Goal: Transaction & Acquisition: Subscribe to service/newsletter

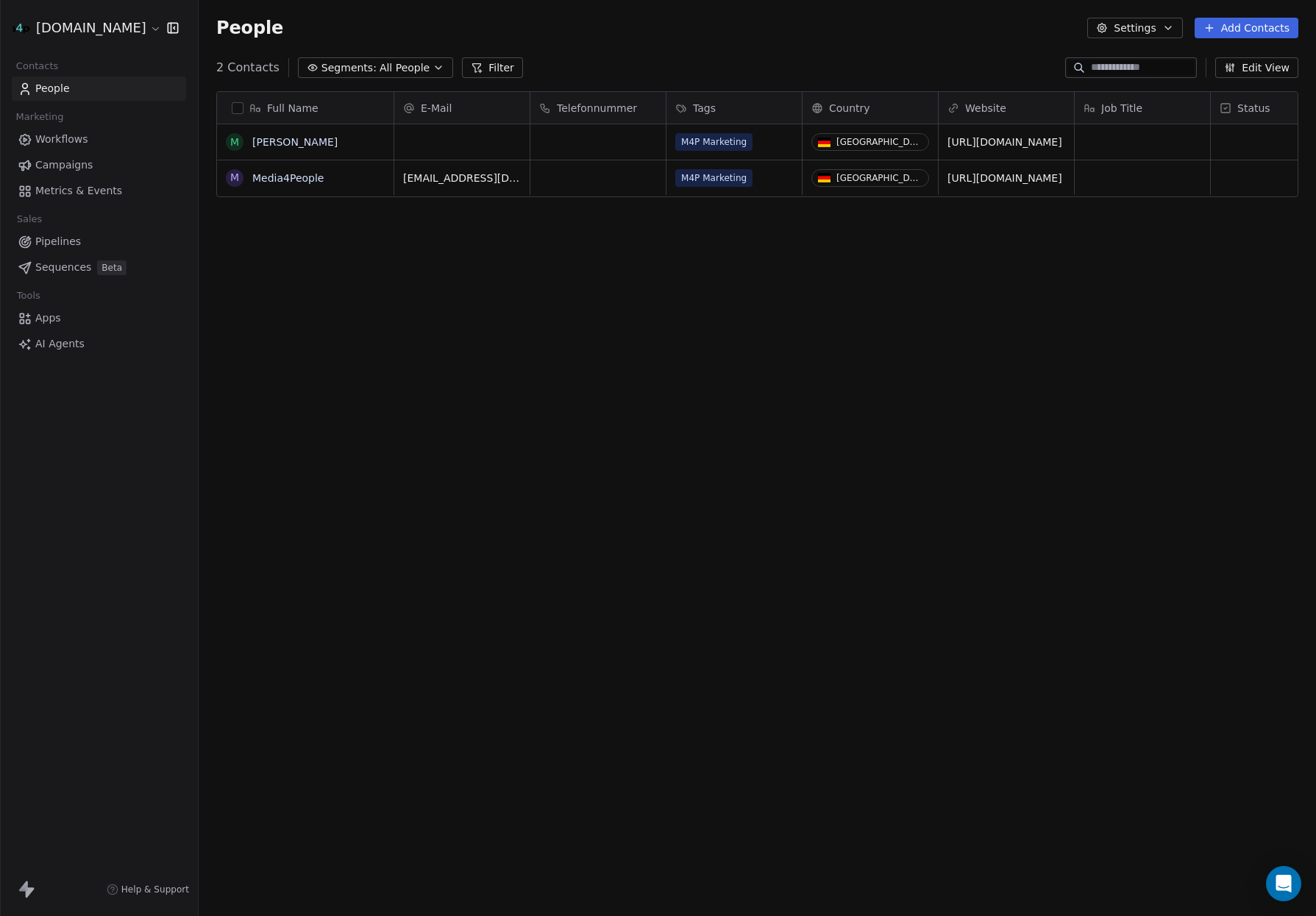
scroll to position [805, 1117]
click at [90, 86] on link "People" at bounding box center [100, 88] width 175 height 24
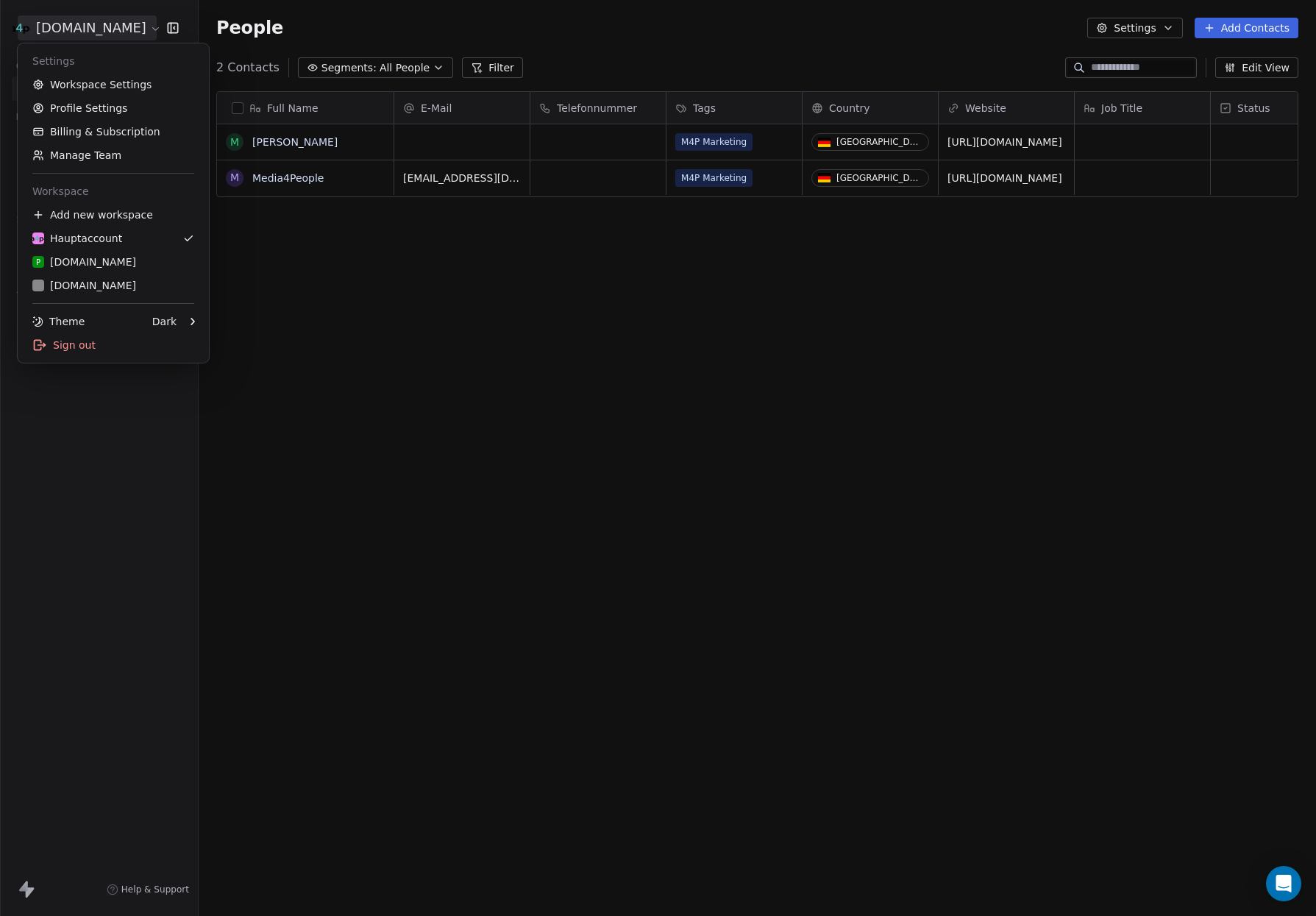
click at [103, 39] on html "[DOMAIN_NAME] Contacts People Marketing Workflows Campaigns Metrics & Events Sa…" at bounding box center [658, 458] width 1316 height 916
click at [108, 282] on div "[DOMAIN_NAME]" at bounding box center [84, 286] width 103 height 15
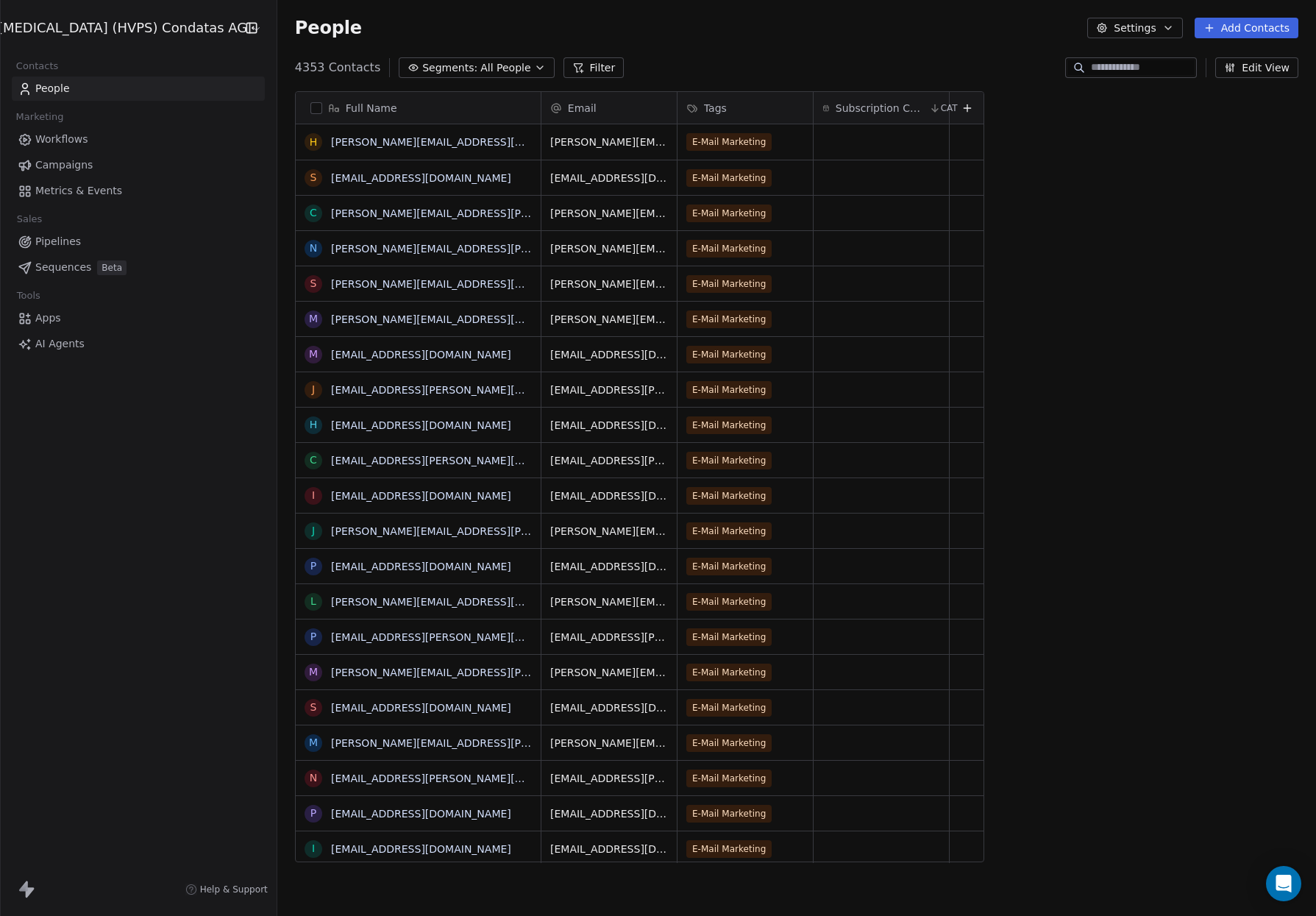
scroll to position [805, 1065]
click at [78, 162] on span "Campaigns" at bounding box center [64, 165] width 57 height 15
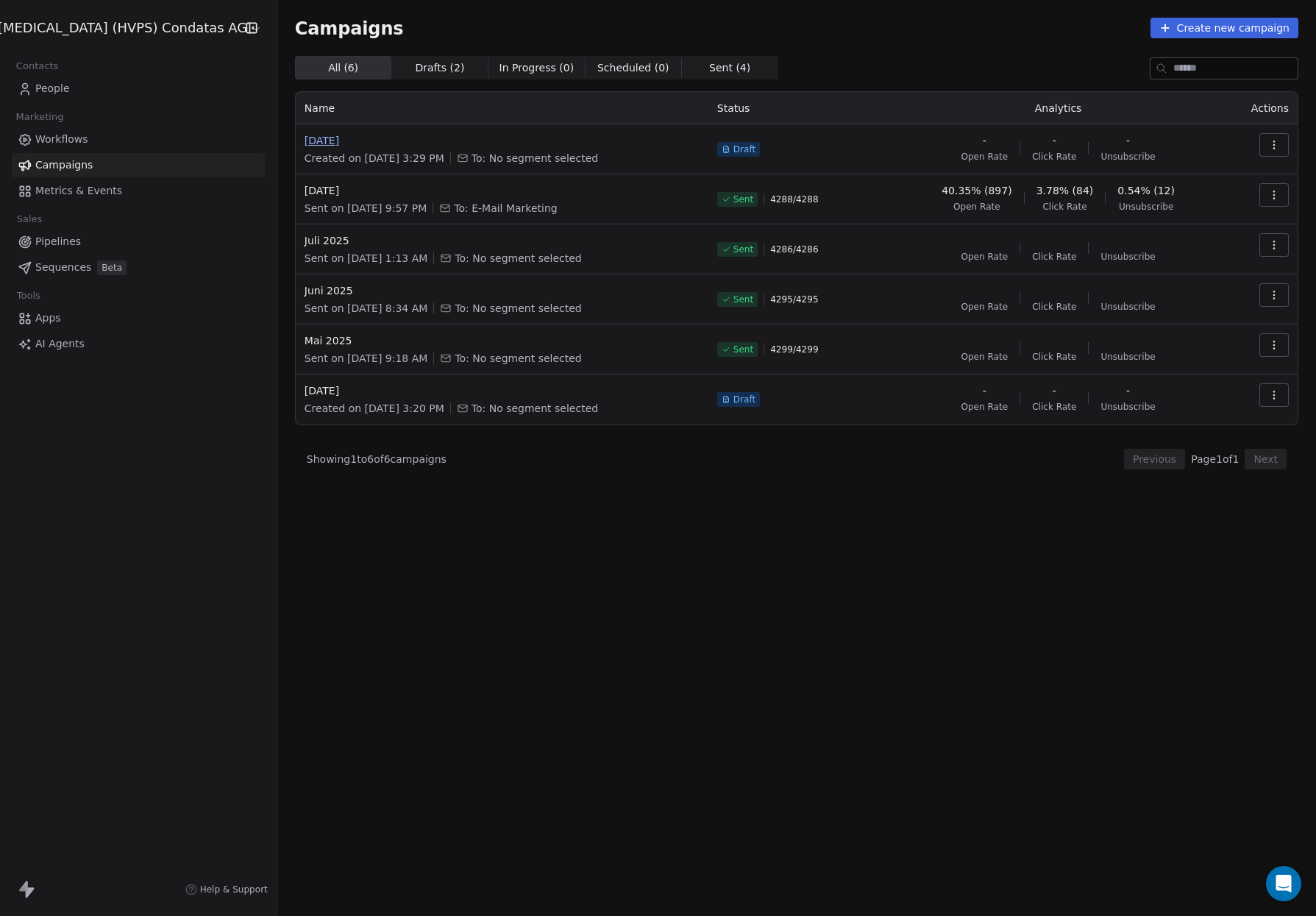
click at [339, 137] on span "[DATE]" at bounding box center [502, 141] width 395 height 15
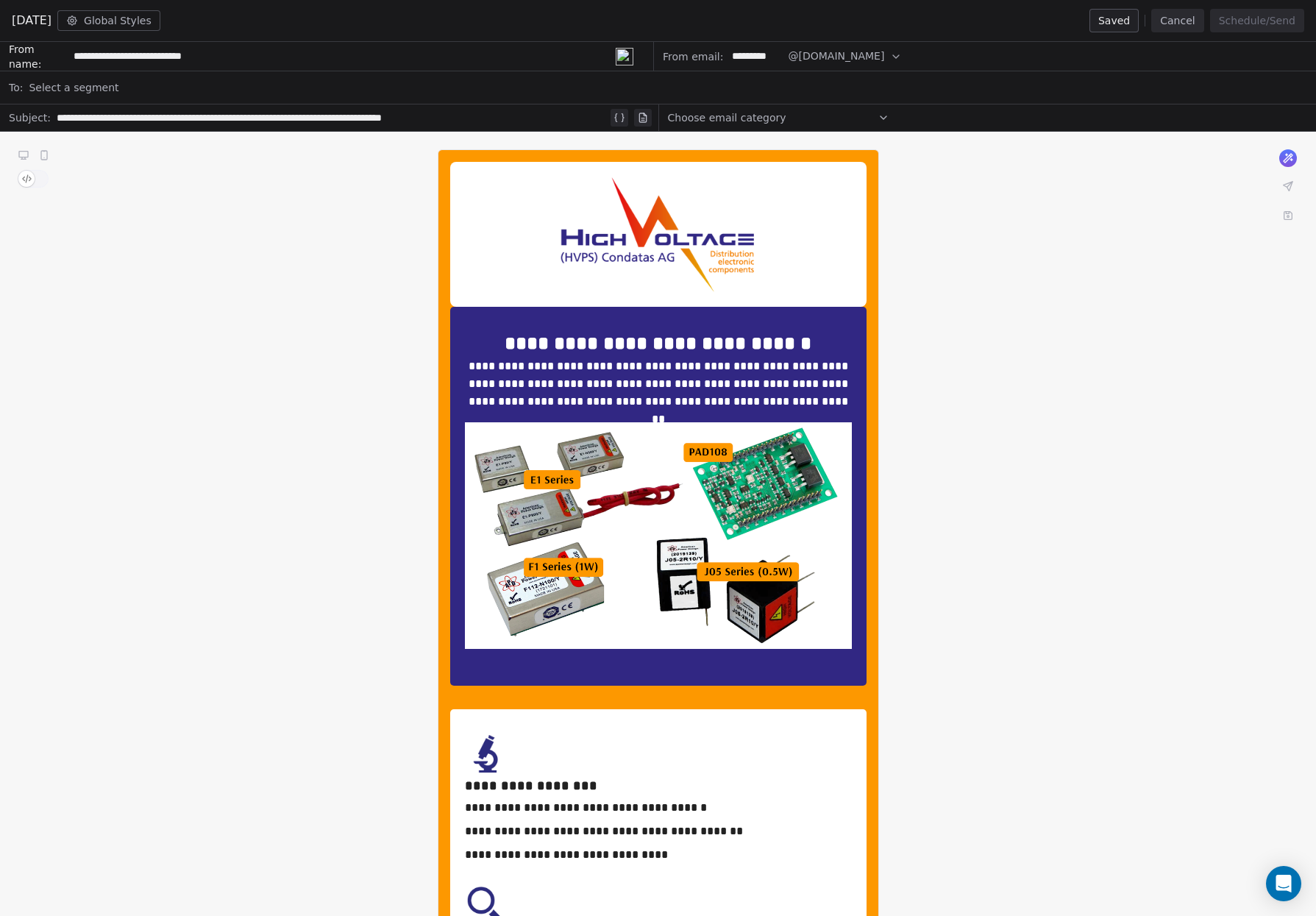
click at [158, 90] on div "Select a segment" at bounding box center [668, 87] width 1278 height 32
click at [585, 345] on span "**********" at bounding box center [658, 343] width 306 height 19
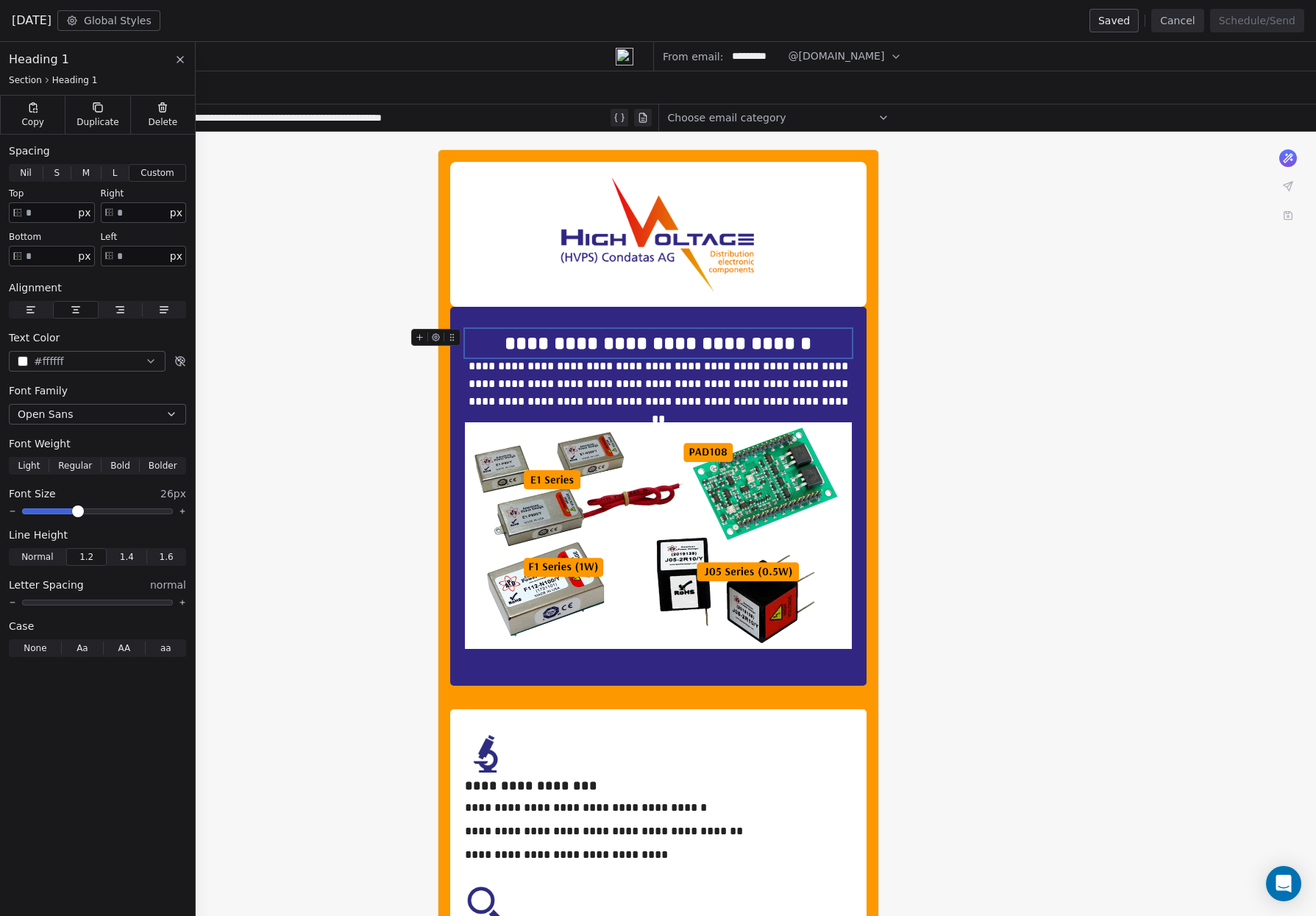
click at [585, 345] on span "**********" at bounding box center [658, 343] width 306 height 19
click at [272, 112] on div "**********" at bounding box center [332, 117] width 550 height 18
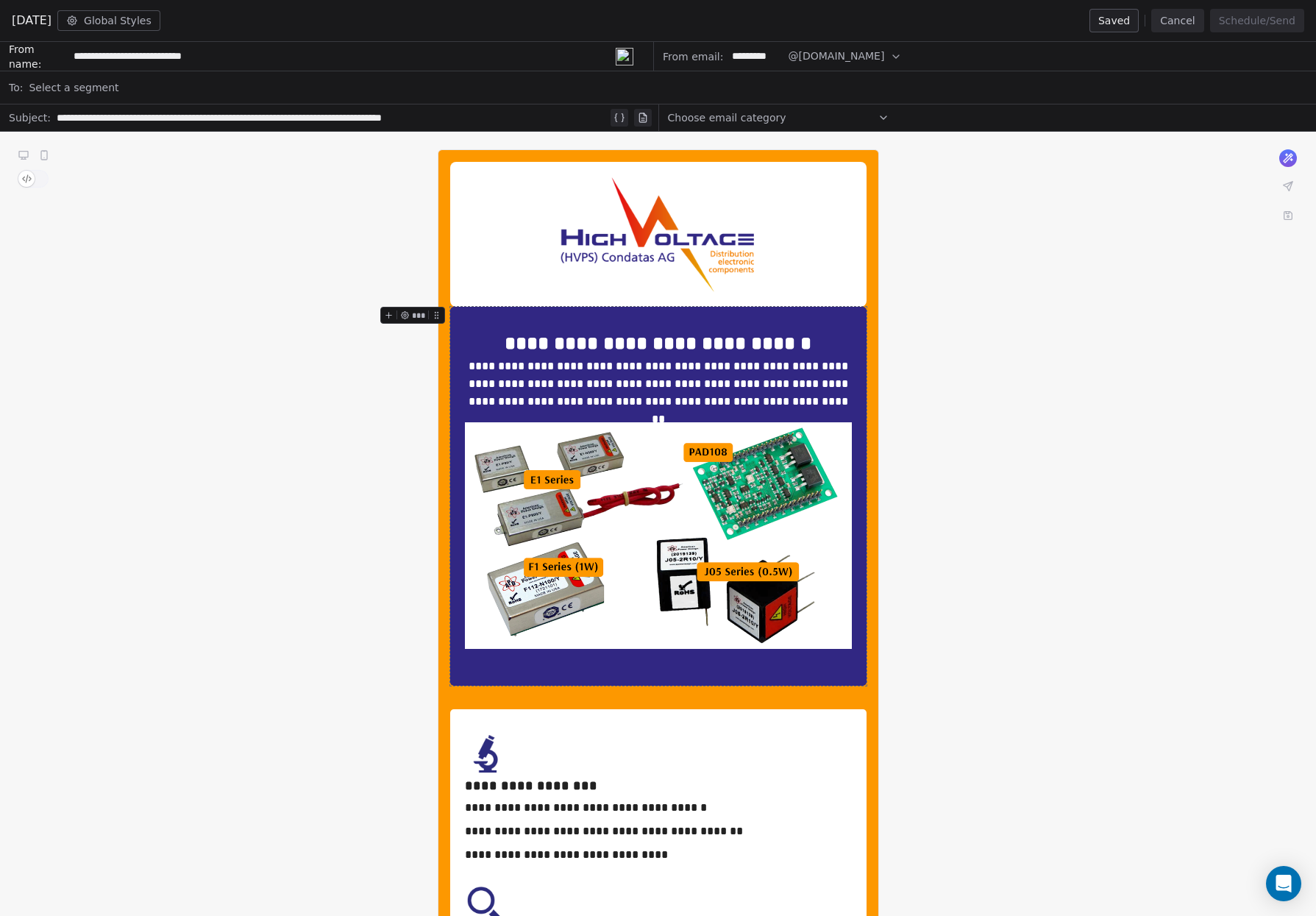
click at [79, 86] on span "Select a segment" at bounding box center [74, 87] width 90 height 15
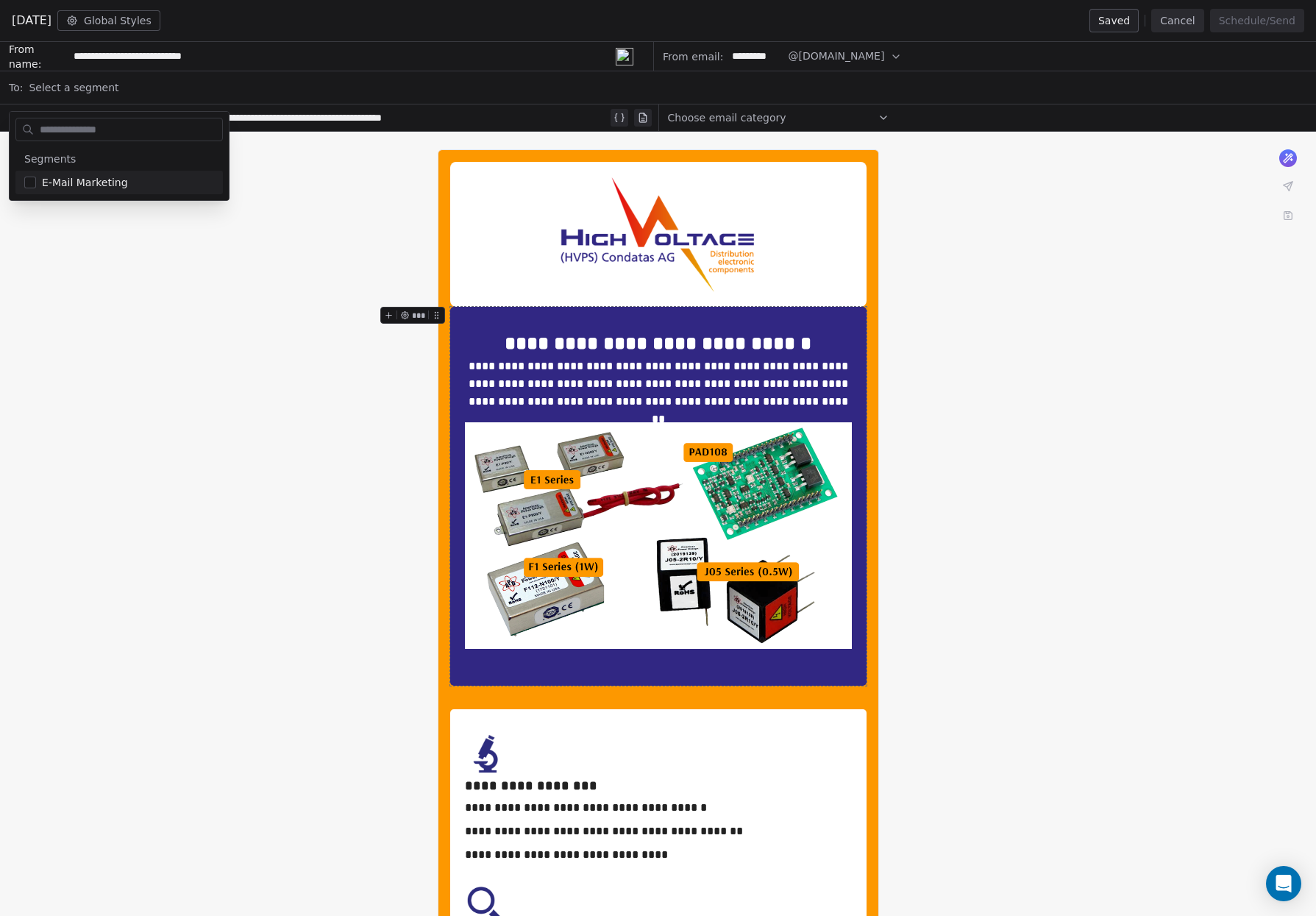
click at [79, 86] on span "Select a segment" at bounding box center [74, 87] width 90 height 15
click at [36, 20] on span "[DATE]" at bounding box center [32, 21] width 39 height 18
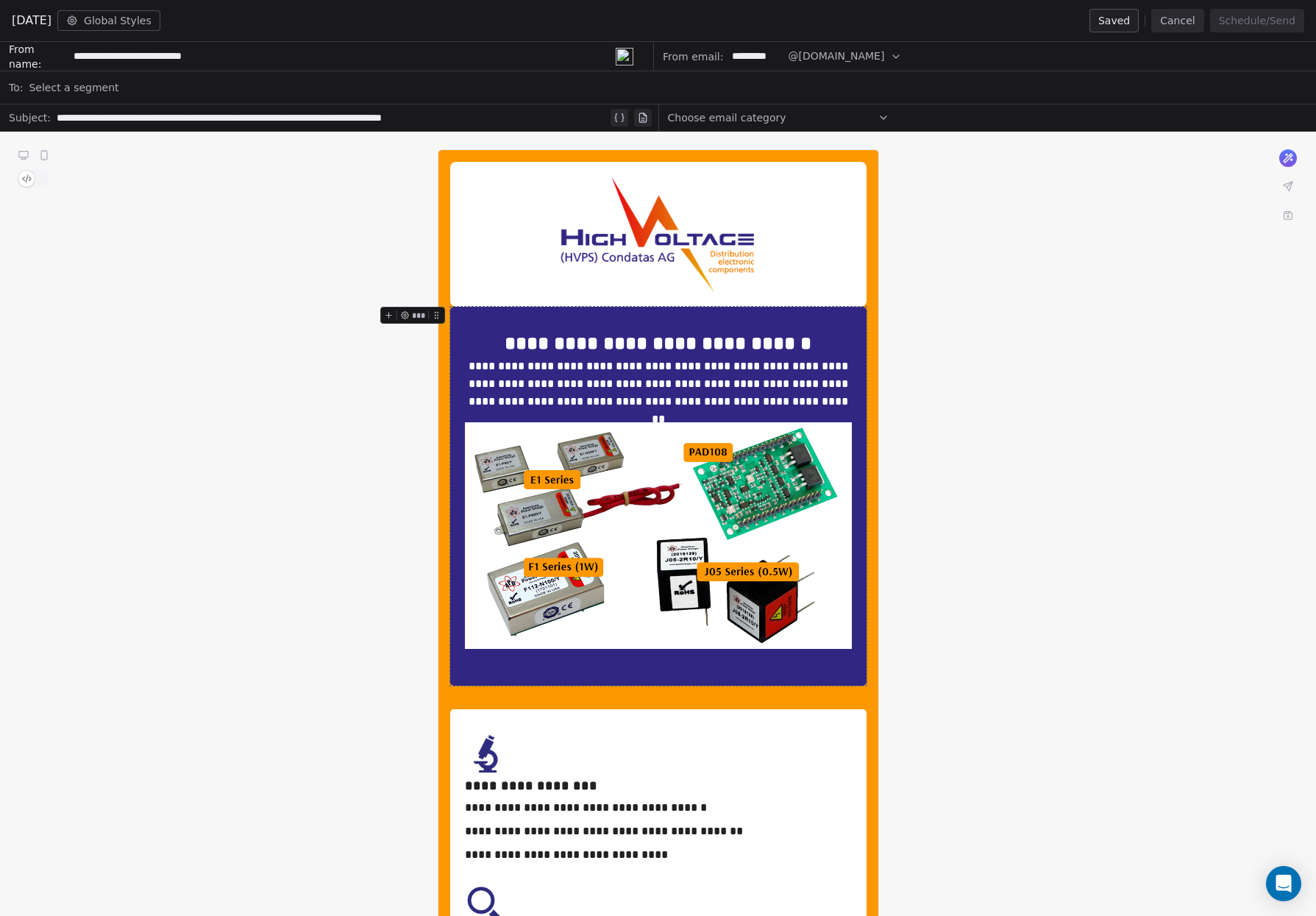
click at [1186, 22] on button "Cancel" at bounding box center [1177, 20] width 53 height 23
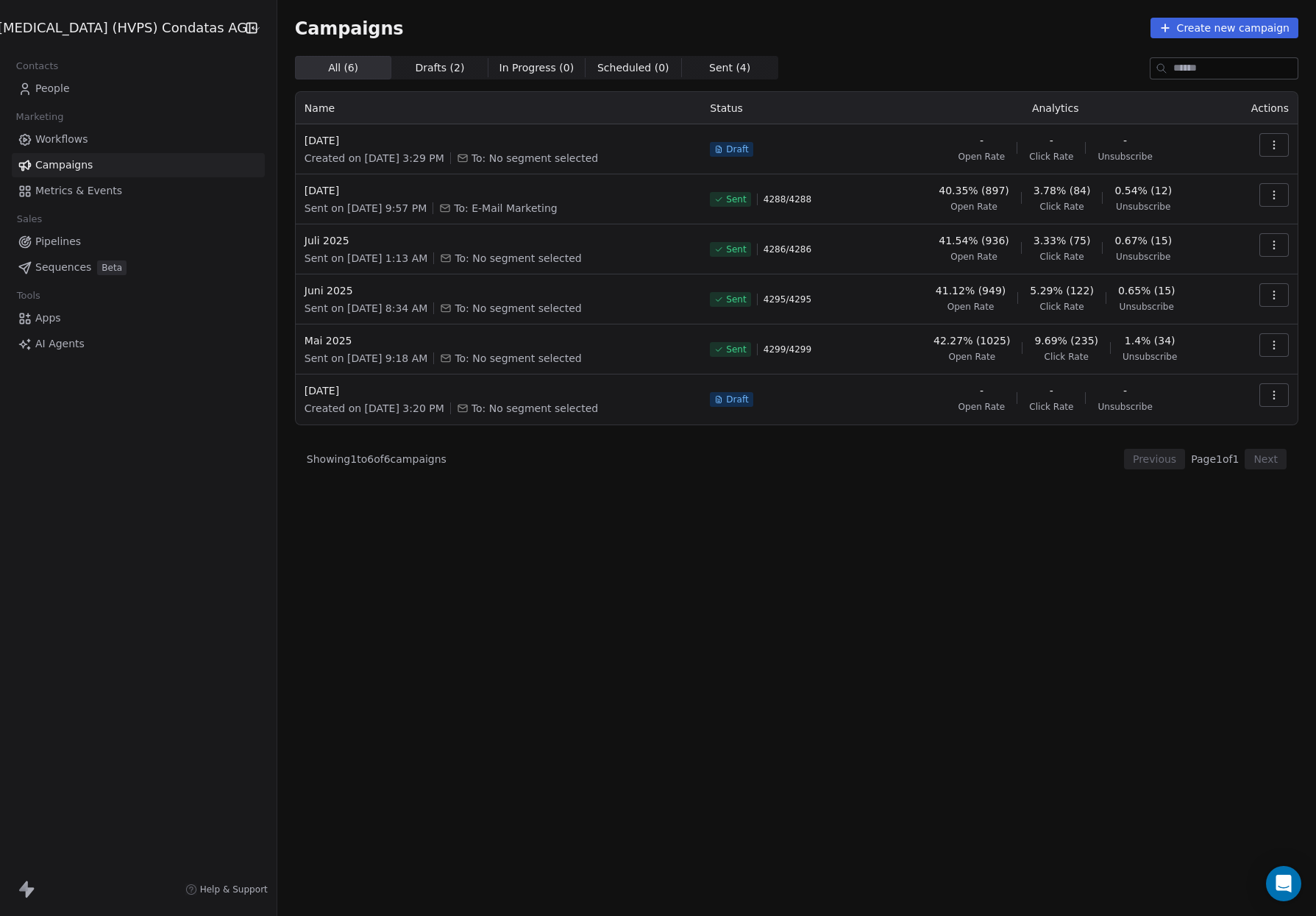
click at [1277, 146] on icon "button" at bounding box center [1274, 145] width 12 height 12
click at [415, 68] on span "Drafts ( 2 )" at bounding box center [440, 68] width 49 height 15
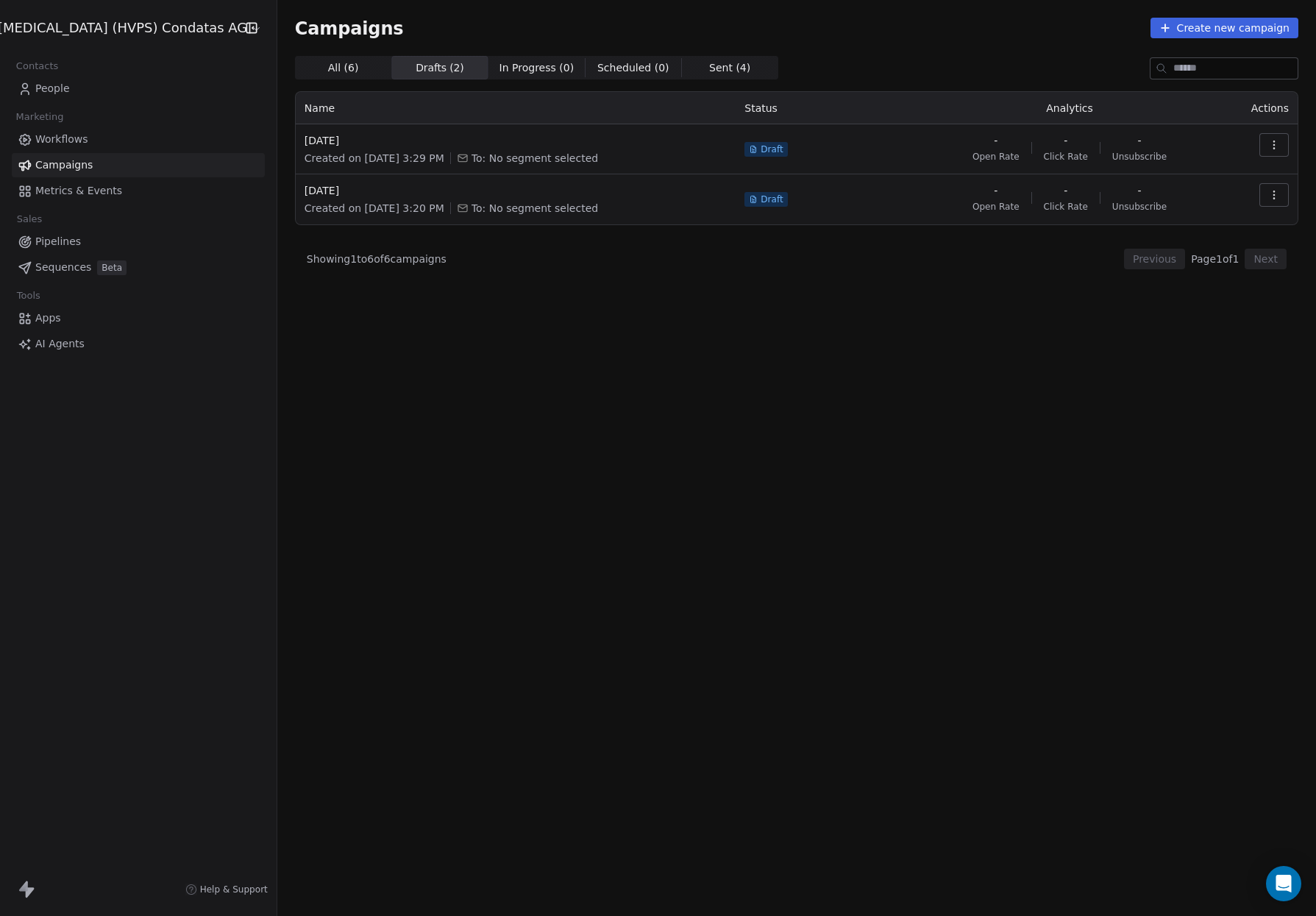
click at [501, 67] on span "In Progress ( 0 )" at bounding box center [537, 68] width 75 height 15
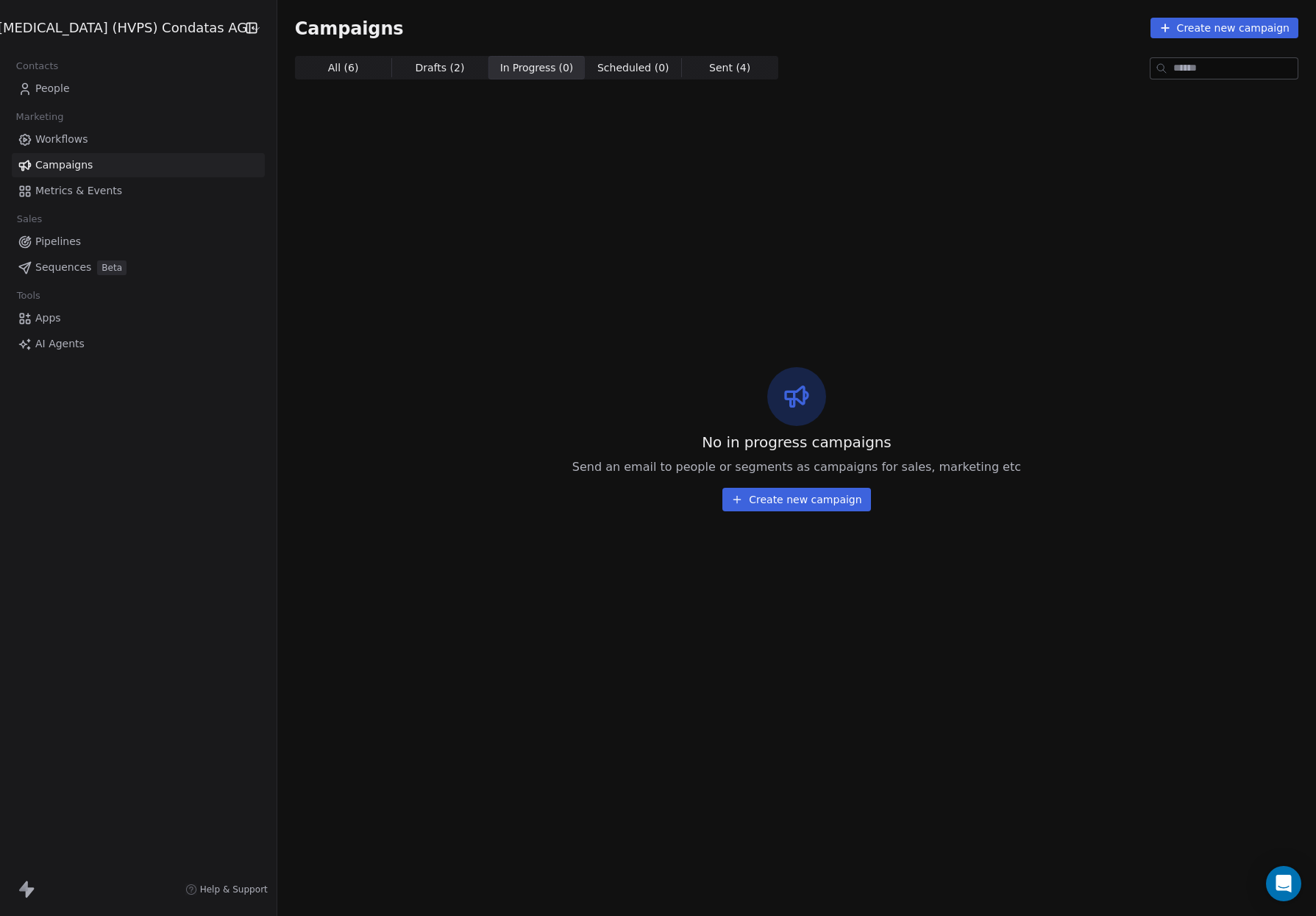
click at [415, 70] on span "Drafts ( 2 )" at bounding box center [440, 68] width 49 height 15
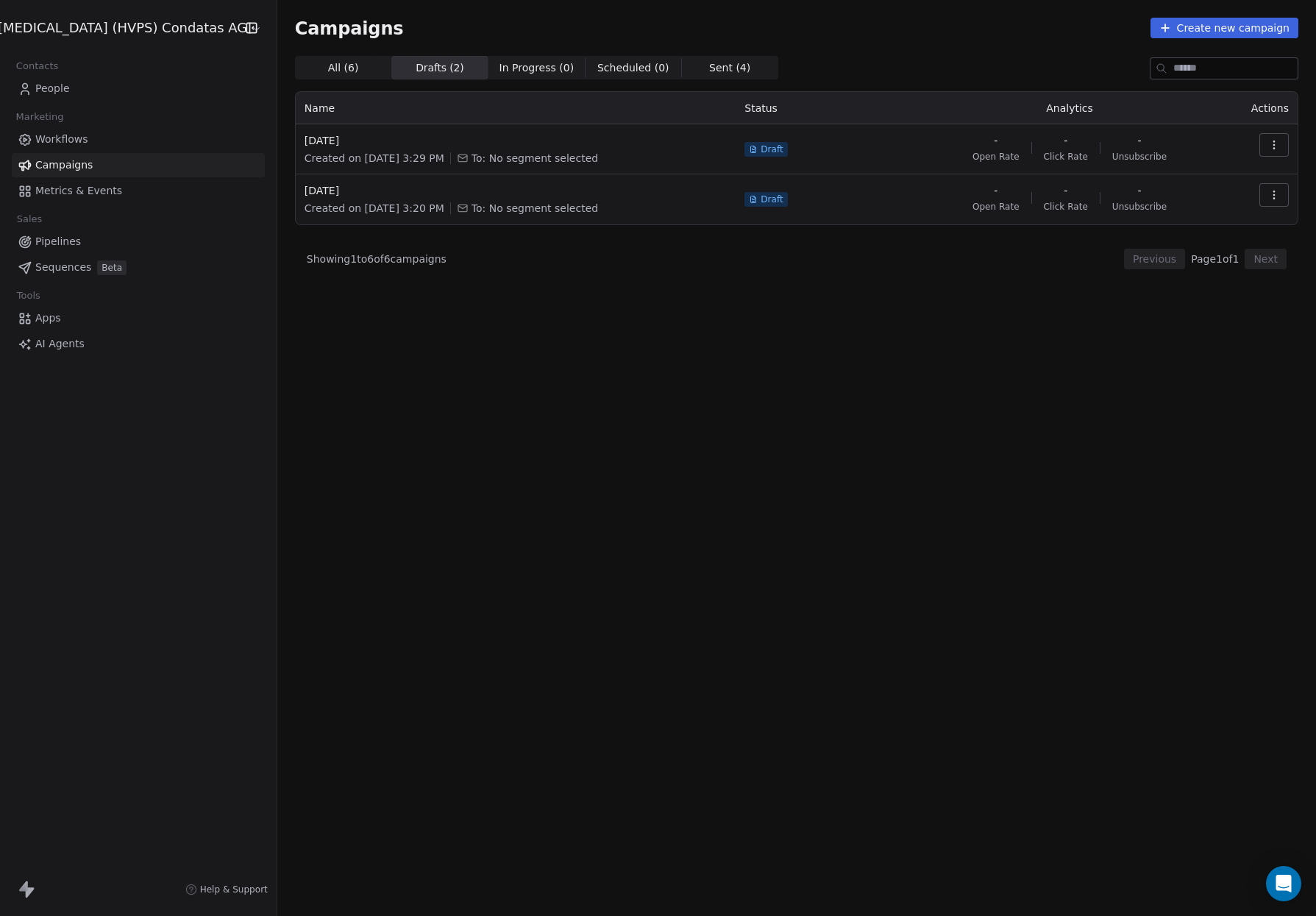
click at [328, 67] on span "All ( 6 )" at bounding box center [343, 68] width 31 height 15
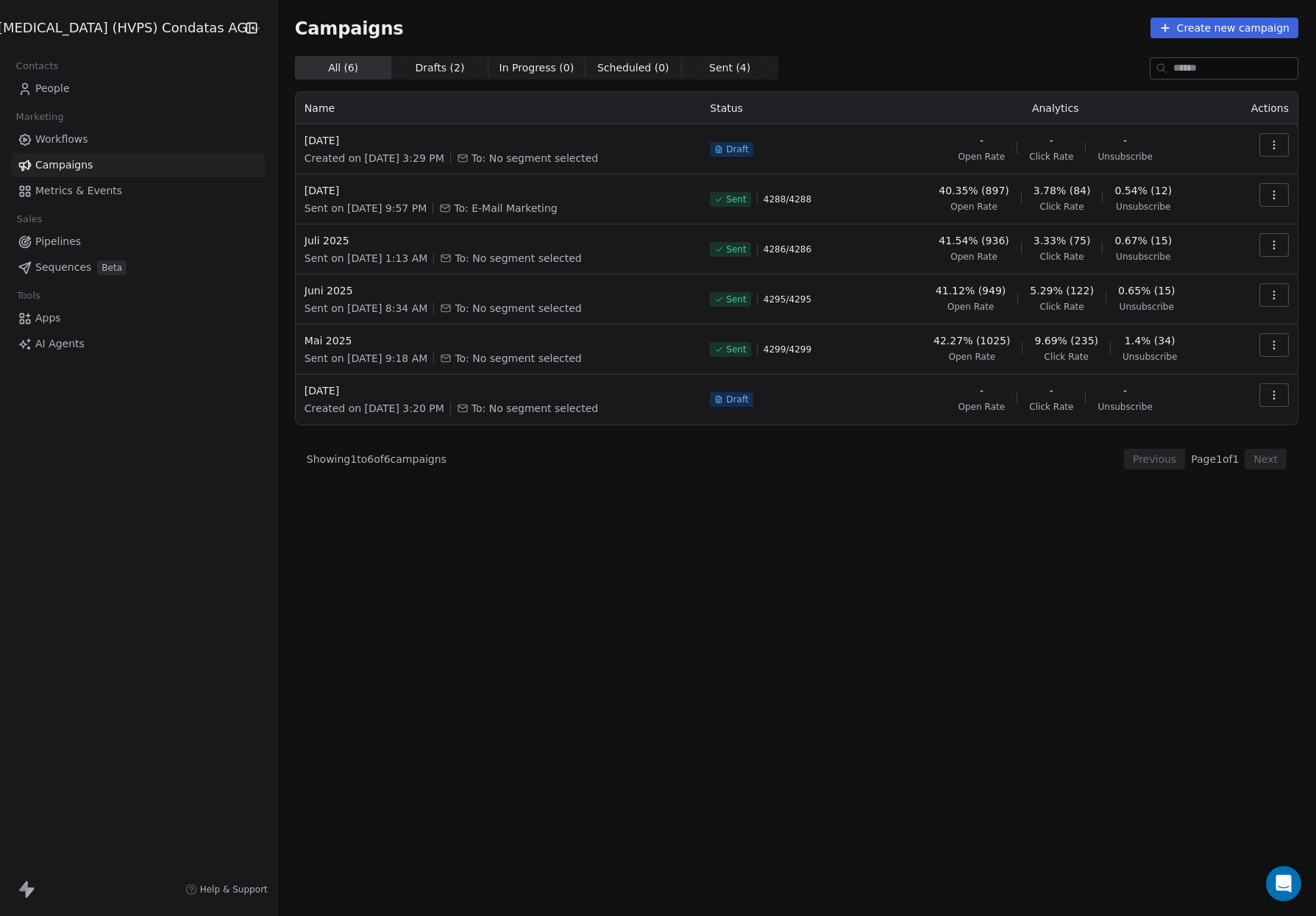
click at [81, 244] on link "Pipelines" at bounding box center [138, 241] width 253 height 24
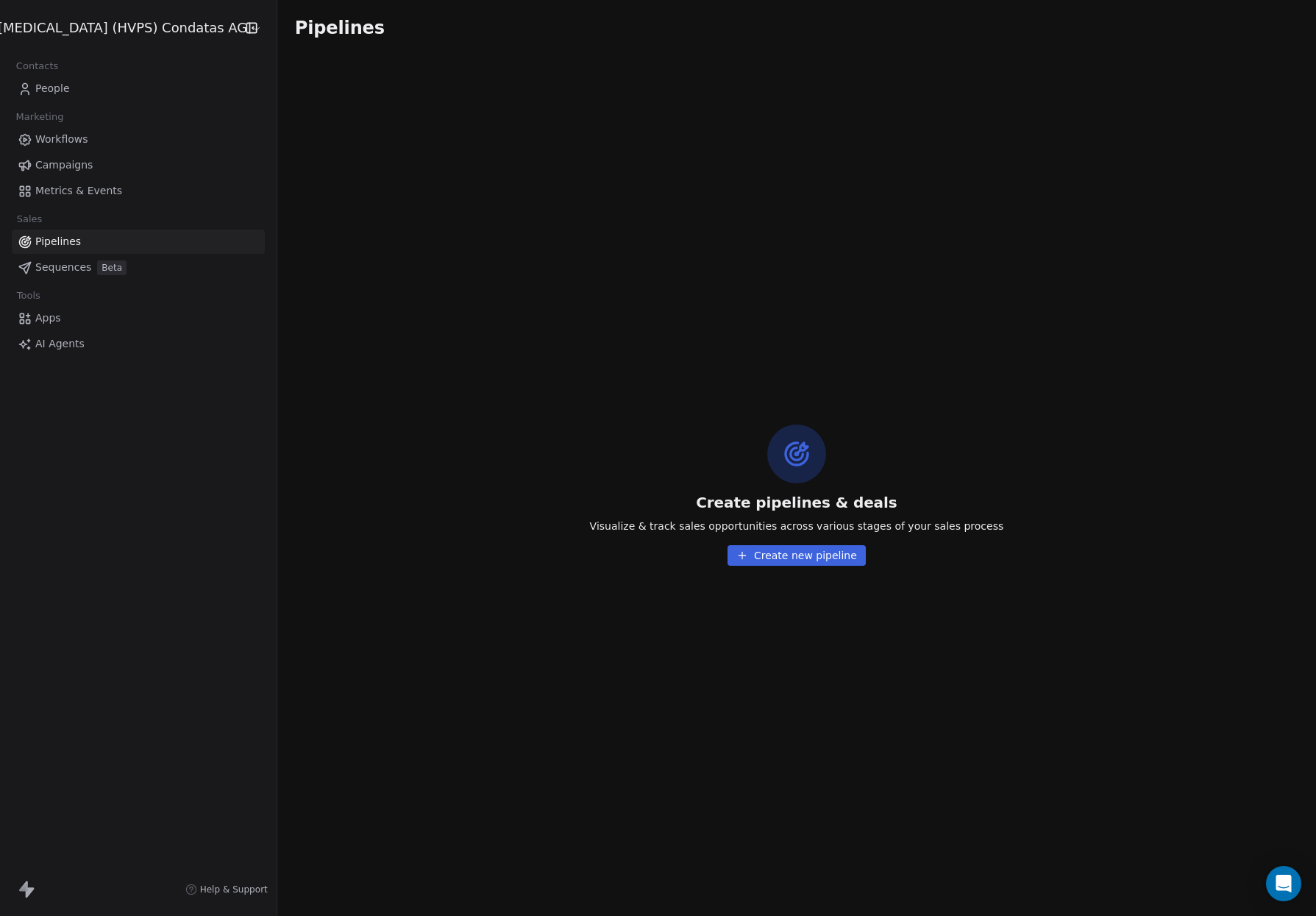
click at [80, 272] on span "Sequences" at bounding box center [64, 267] width 56 height 15
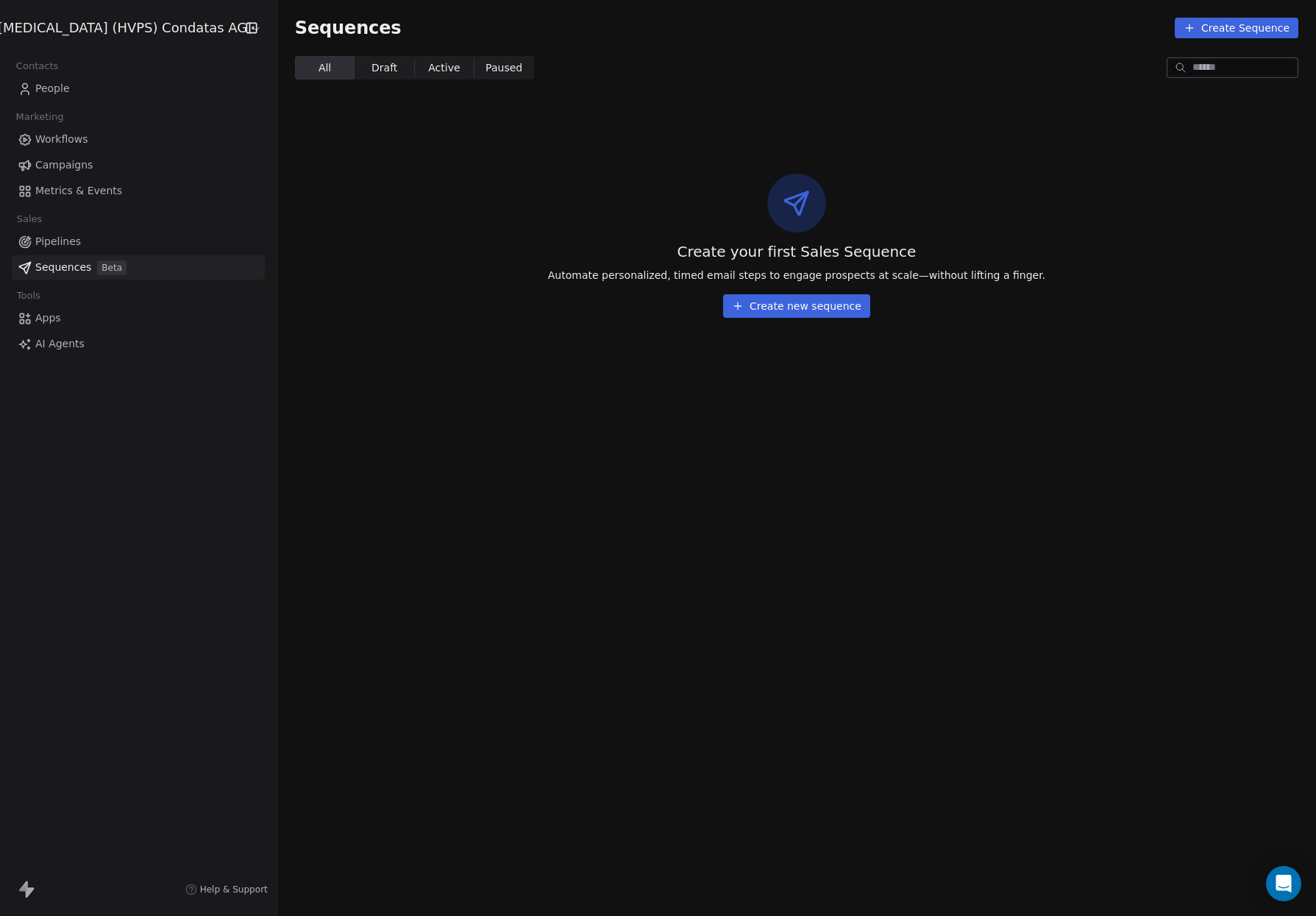
click at [85, 141] on span "Workflows" at bounding box center [62, 139] width 53 height 15
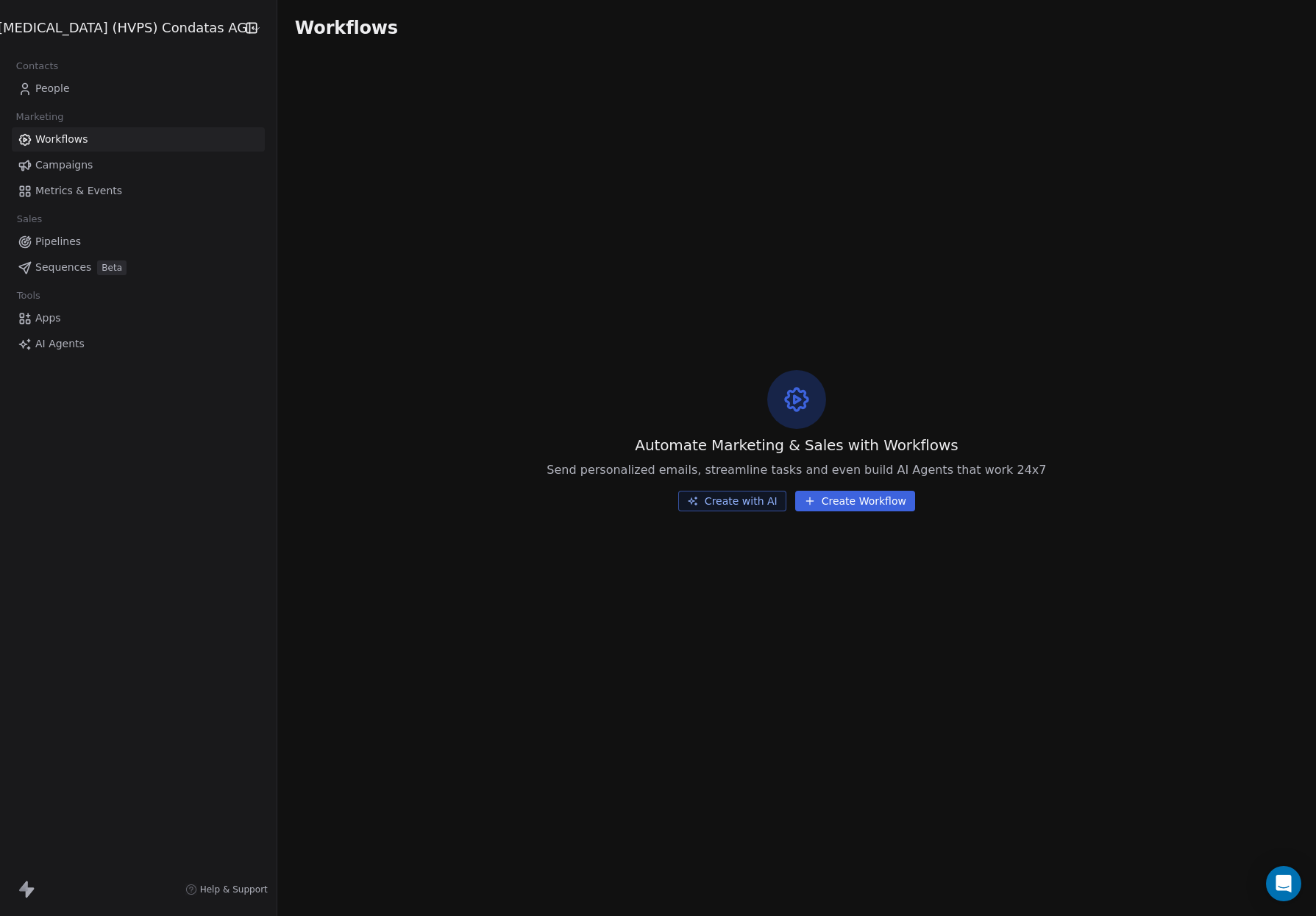
click at [70, 89] on link "People" at bounding box center [138, 88] width 253 height 24
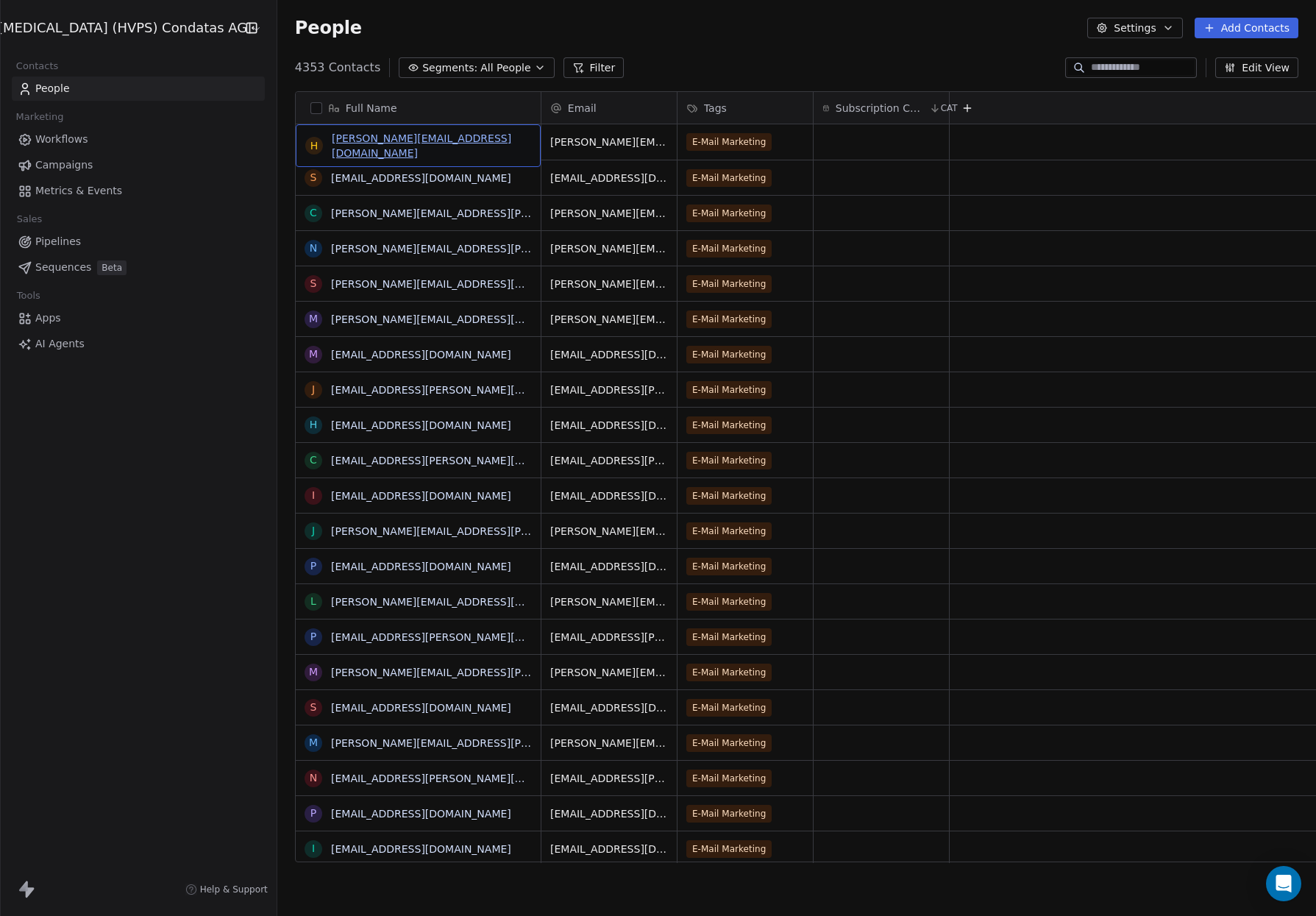
drag, startPoint x: 430, startPoint y: 144, endPoint x: 395, endPoint y: 144, distance: 35.0
click at [439, 145] on span "[PERSON_NAME][EMAIL_ADDRESS][DOMAIN_NAME]" at bounding box center [431, 145] width 199 height 29
click at [296, 141] on div "h [PERSON_NAME][EMAIL_ADDRESS][DOMAIN_NAME]" at bounding box center [418, 145] width 245 height 42
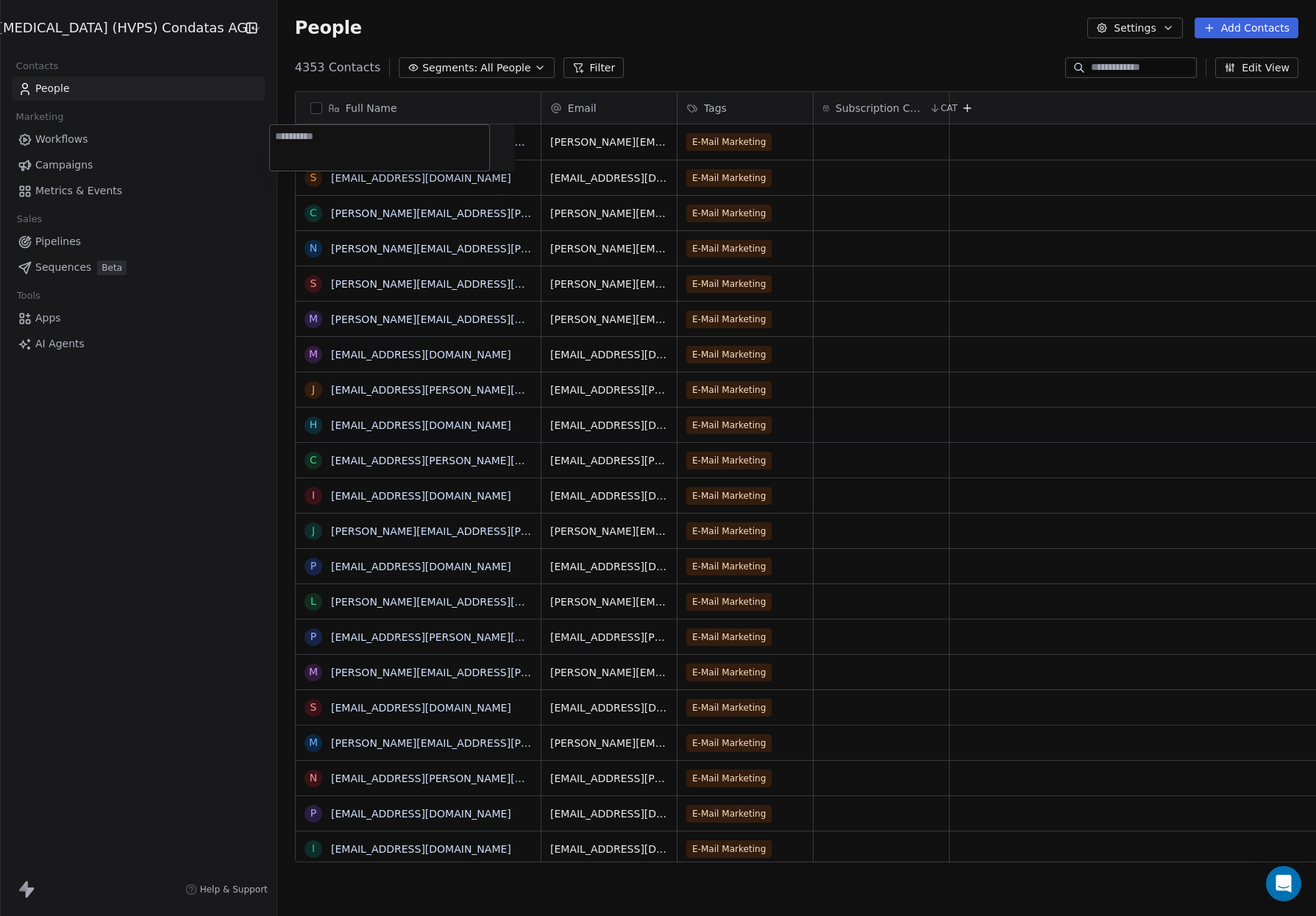
drag, startPoint x: 374, startPoint y: 145, endPoint x: 389, endPoint y: 186, distance: 43.7
click at [388, 171] on textarea at bounding box center [379, 147] width 219 height 46
click at [593, 146] on span "[PERSON_NAME][EMAIL_ADDRESS][DOMAIN_NAME]" at bounding box center [638, 152] width 175 height 44
drag, startPoint x: 641, startPoint y: 145, endPoint x: 556, endPoint y: 148, distance: 85.1
click at [557, 144] on input "**********" at bounding box center [593, 142] width 148 height 29
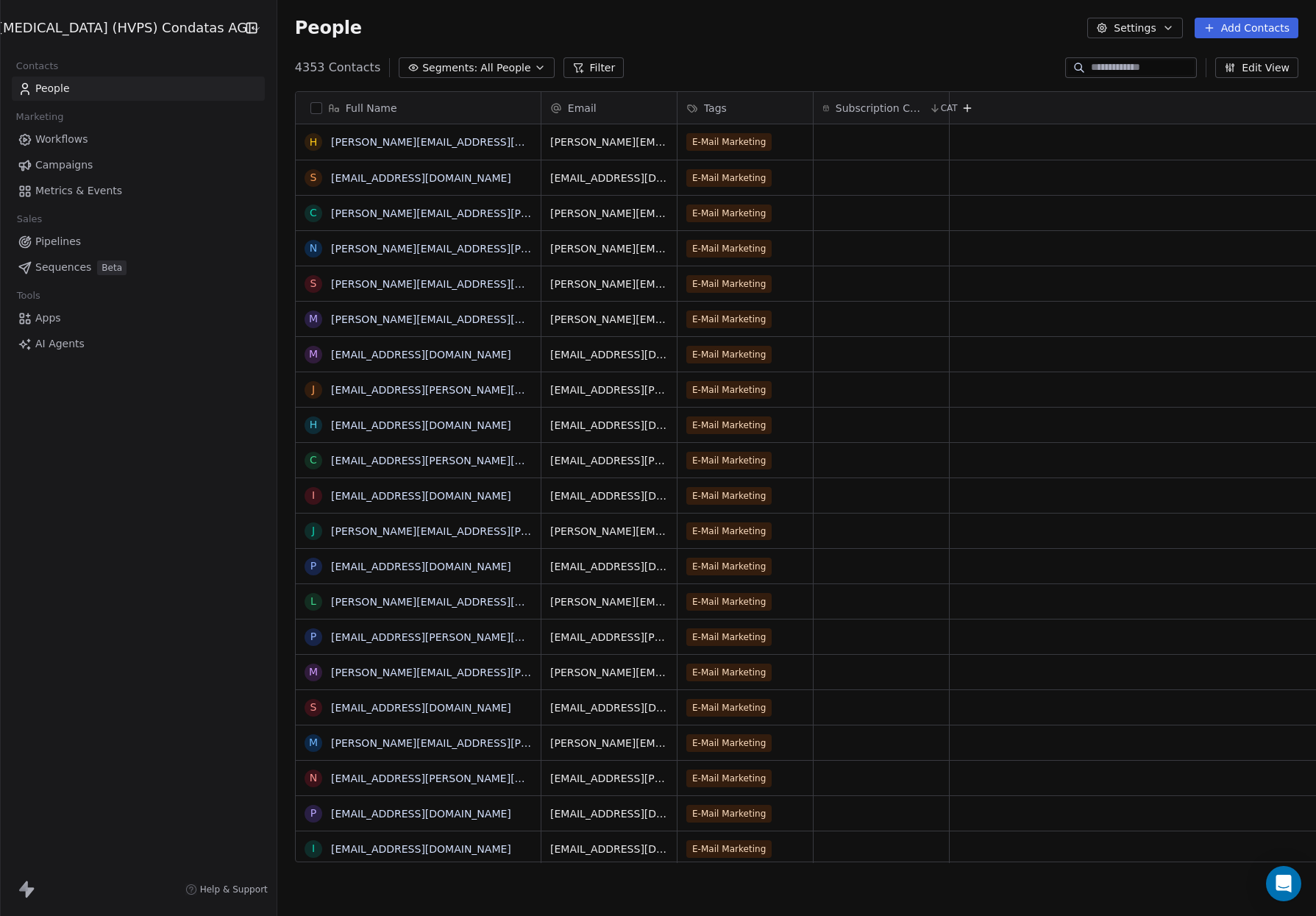
click at [713, 57] on div "4353 Contacts Segments: All People Filter Edit View" at bounding box center [796, 68] width 1038 height 23
click at [84, 163] on span "Campaigns" at bounding box center [64, 165] width 57 height 15
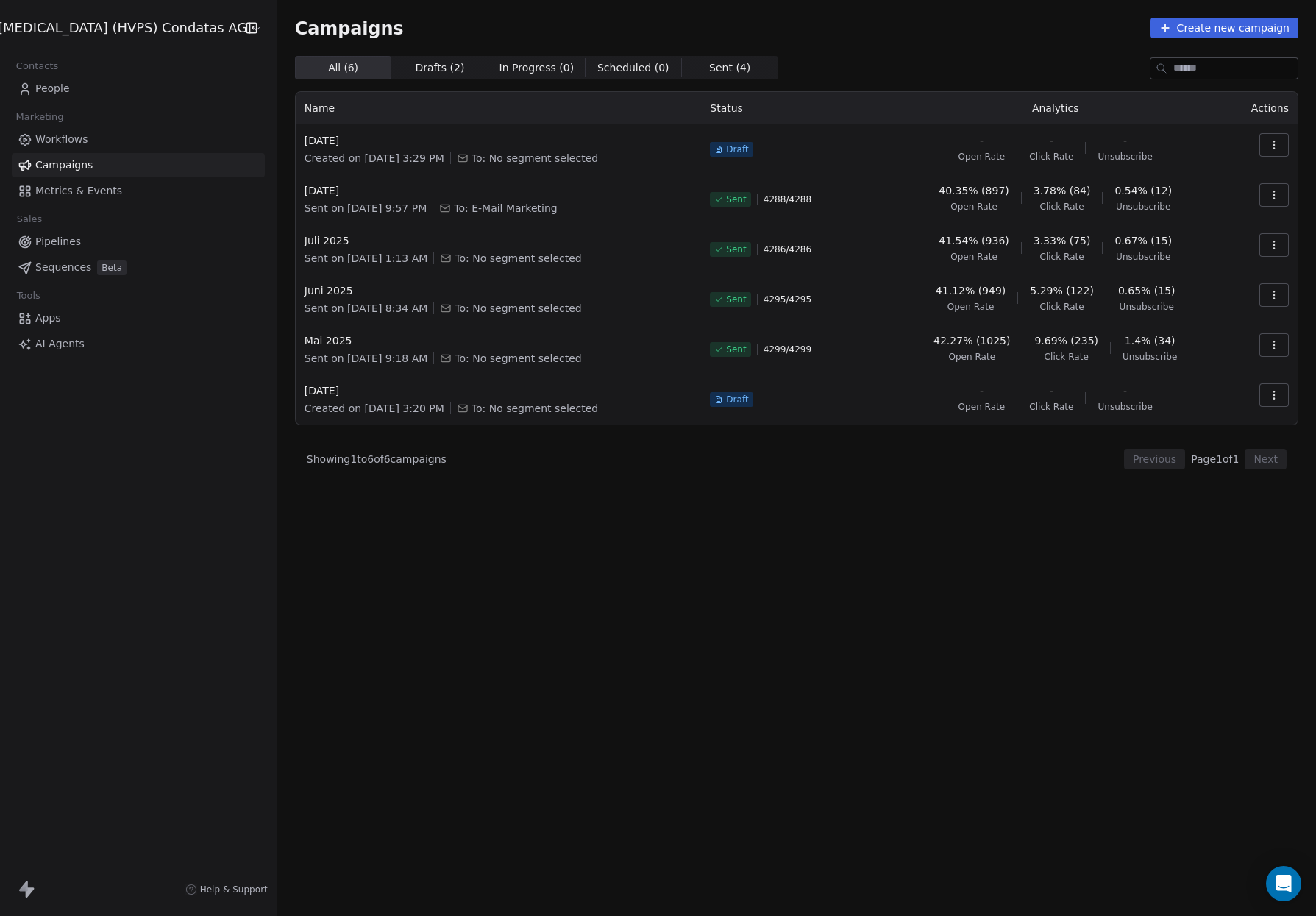
click at [1274, 141] on icon "button" at bounding box center [1273, 141] width 1 height 1
click at [340, 141] on html "[MEDICAL_DATA] (HVPS) Condatas AG Contacts People Marketing Workflows Campaigns…" at bounding box center [658, 458] width 1316 height 916
click at [340, 141] on span "[DATE]" at bounding box center [498, 141] width 388 height 15
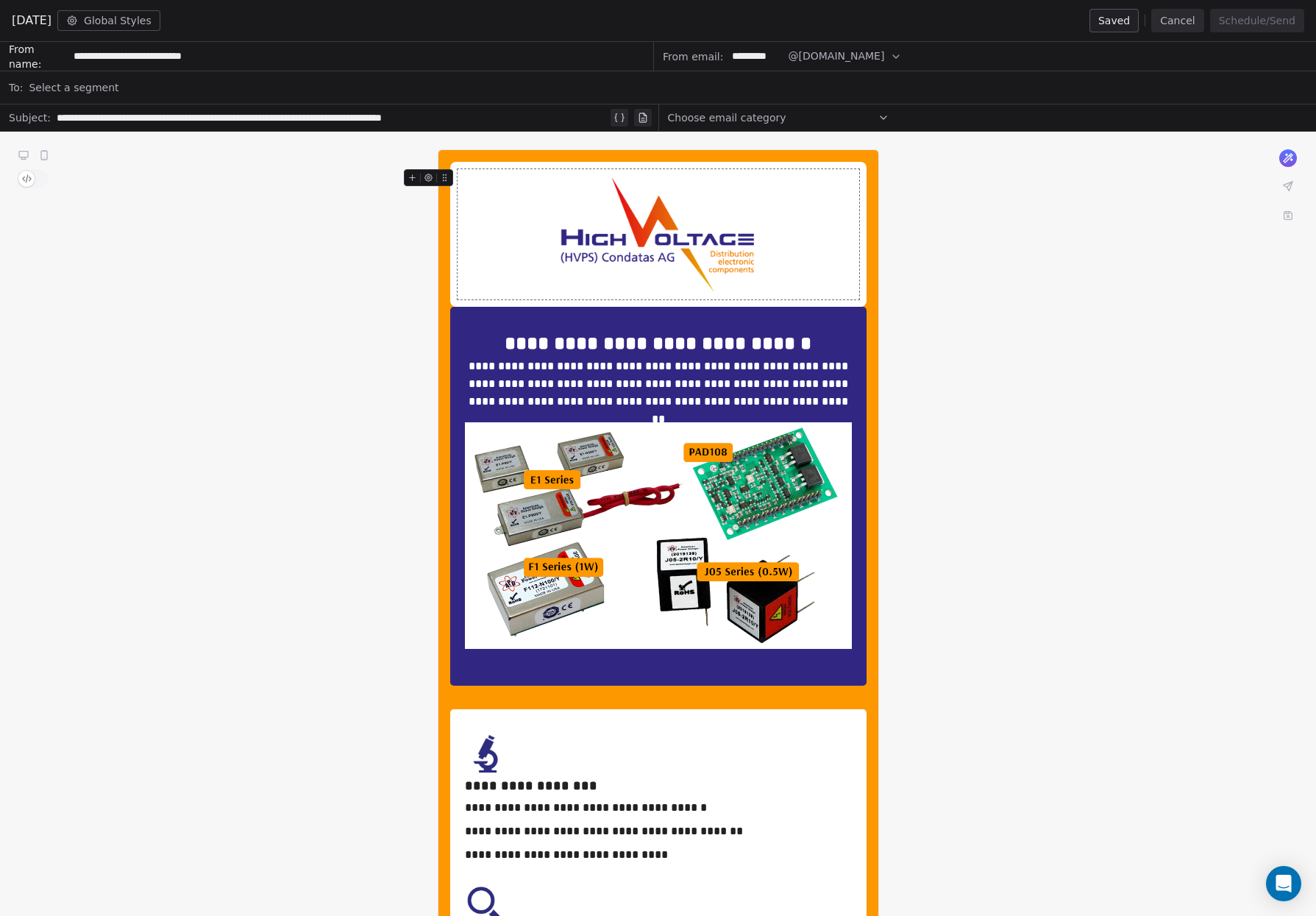
click at [62, 90] on span "Select a segment" at bounding box center [74, 87] width 90 height 15
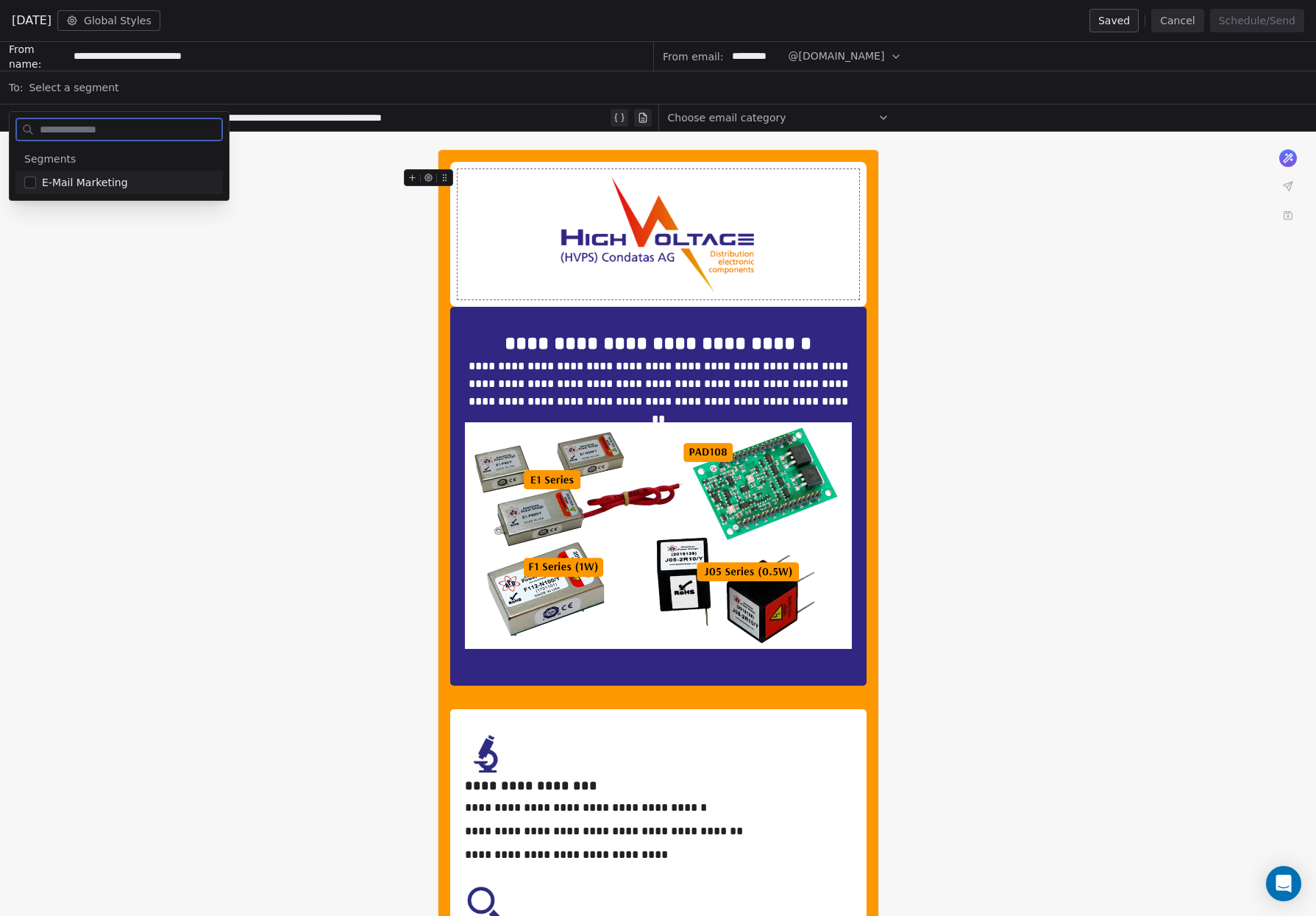
click at [67, 181] on span "E-Mail Marketing" at bounding box center [85, 182] width 86 height 15
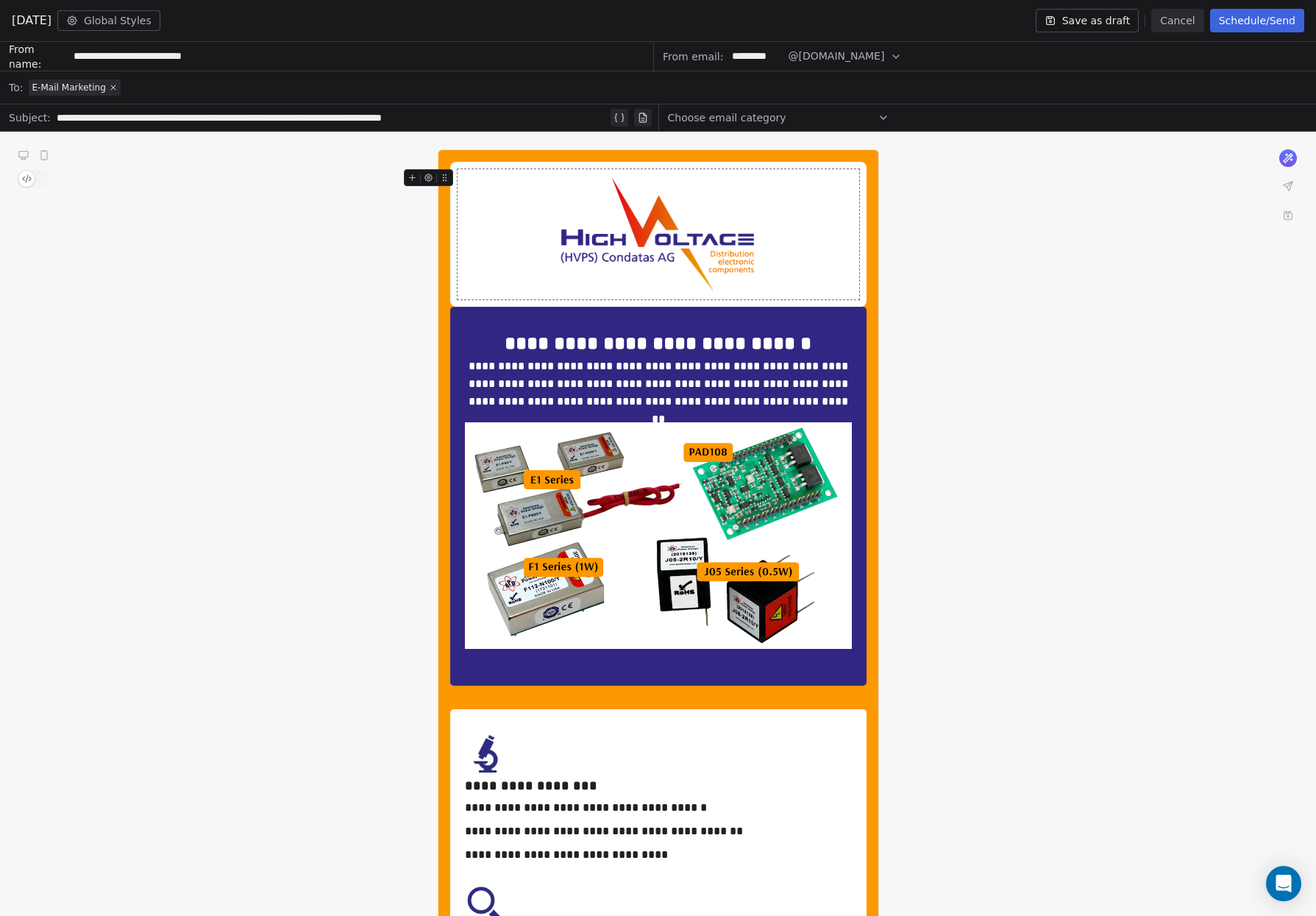
click at [1259, 22] on button "Schedule/Send" at bounding box center [1257, 20] width 94 height 23
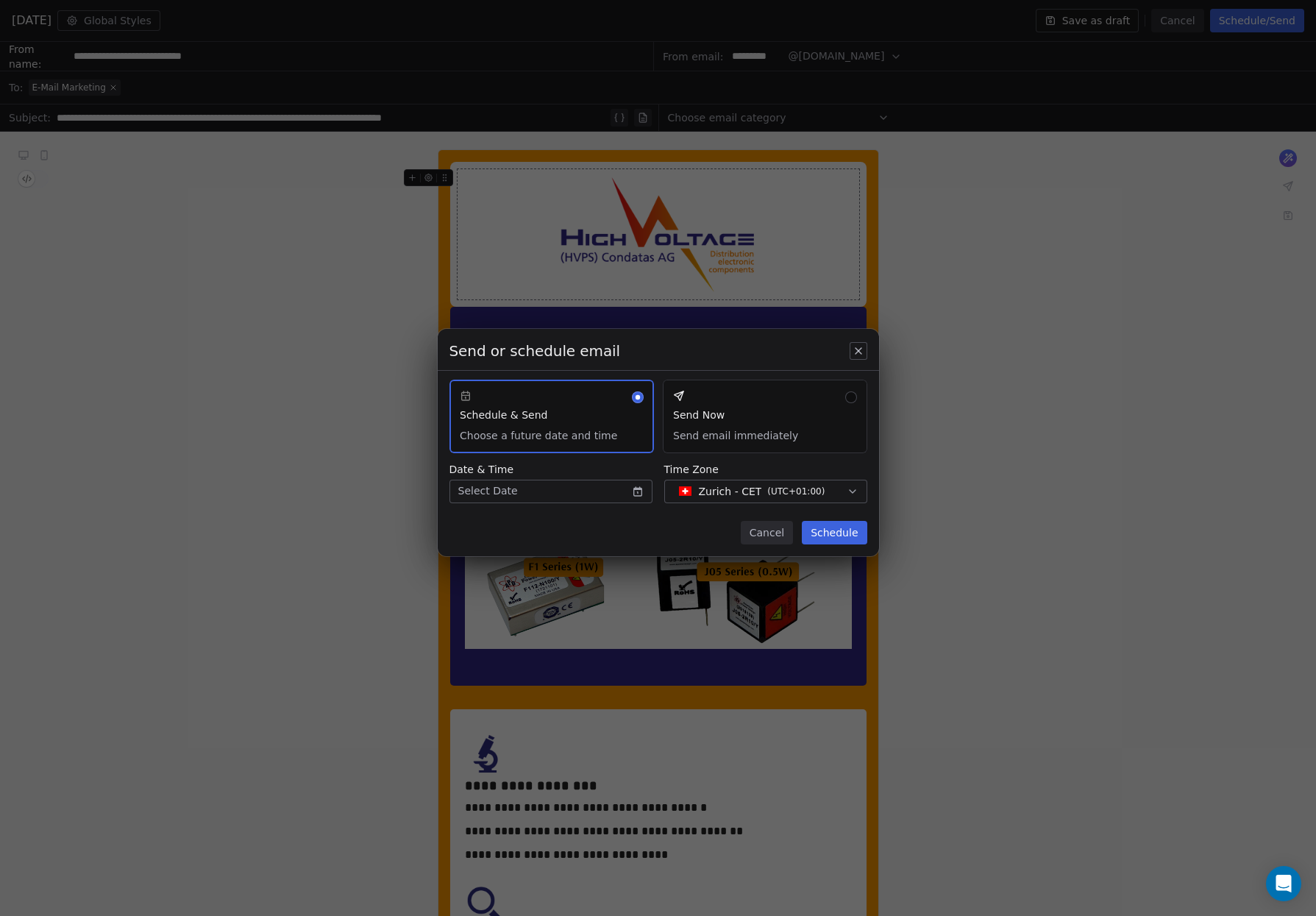
click at [781, 415] on button "Send Now Send email immediately" at bounding box center [765, 416] width 205 height 73
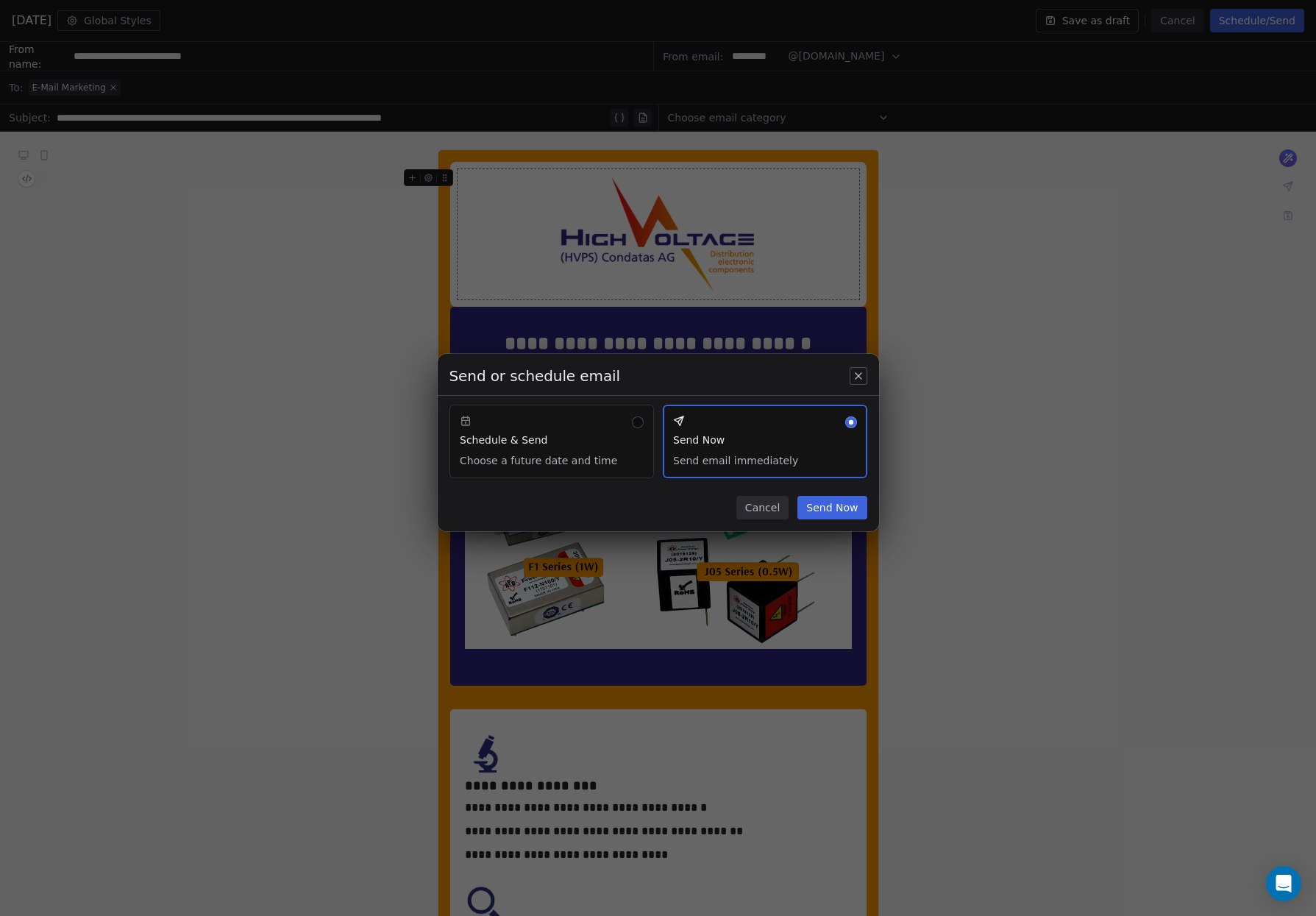
type button "sendNow"
click at [843, 506] on button "Send Now" at bounding box center [832, 507] width 70 height 23
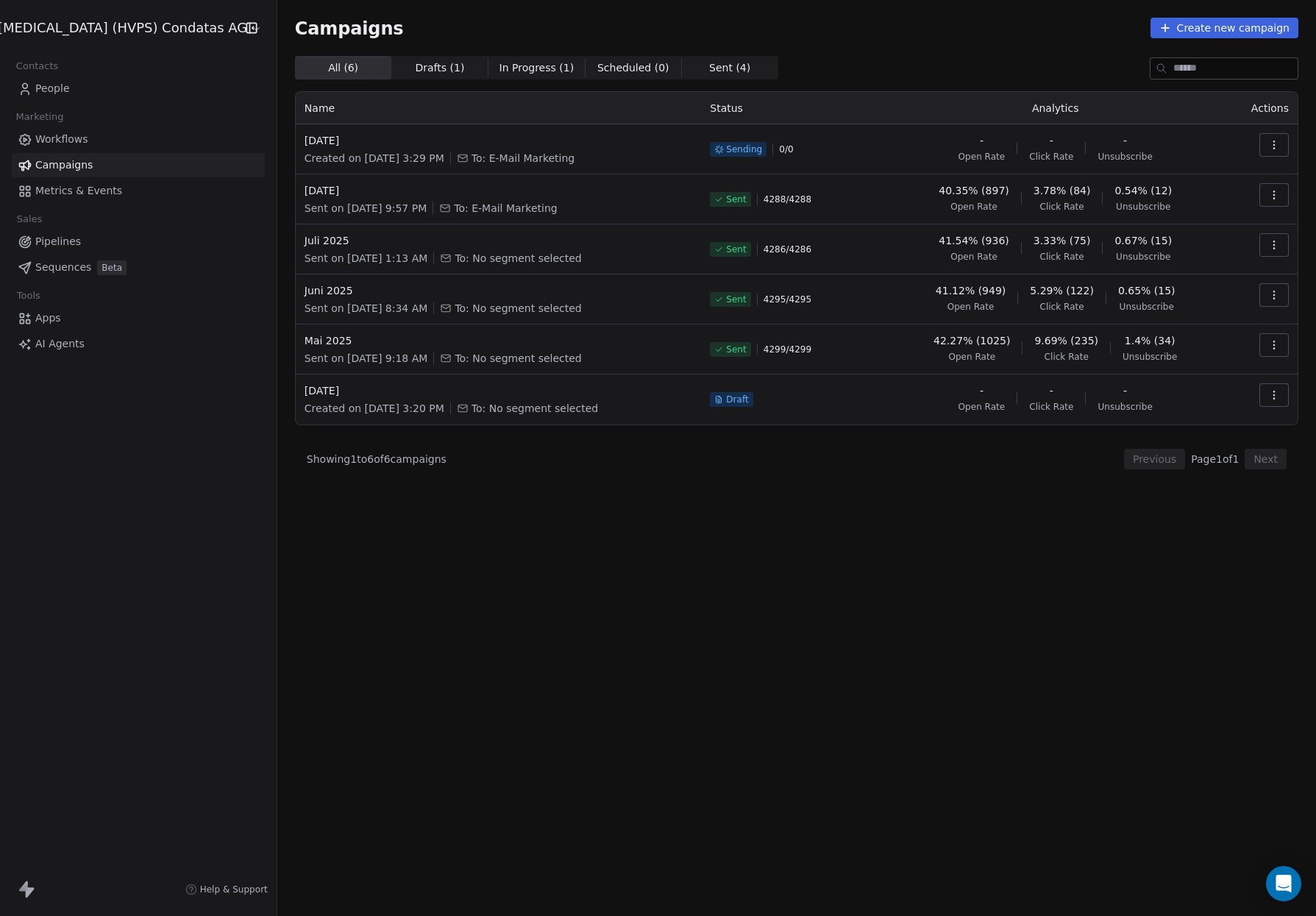
click at [1265, 142] on button "button" at bounding box center [1273, 145] width 29 height 23
click at [1193, 270] on div "Pause" at bounding box center [1166, 272] width 67 height 23
click at [331, 140] on span "[DATE]" at bounding box center [498, 141] width 388 height 15
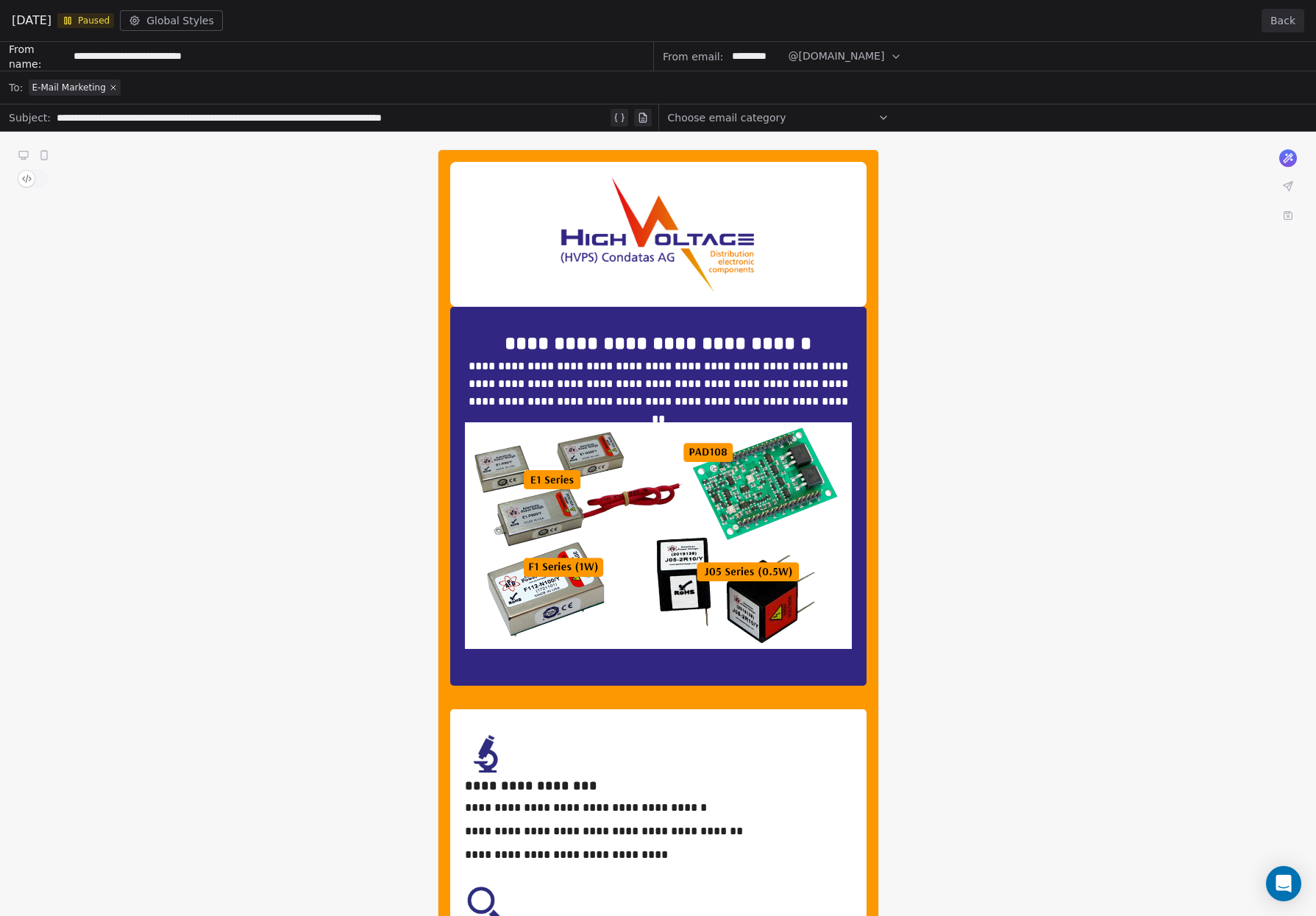
click at [1282, 20] on button "Back" at bounding box center [1282, 20] width 42 height 23
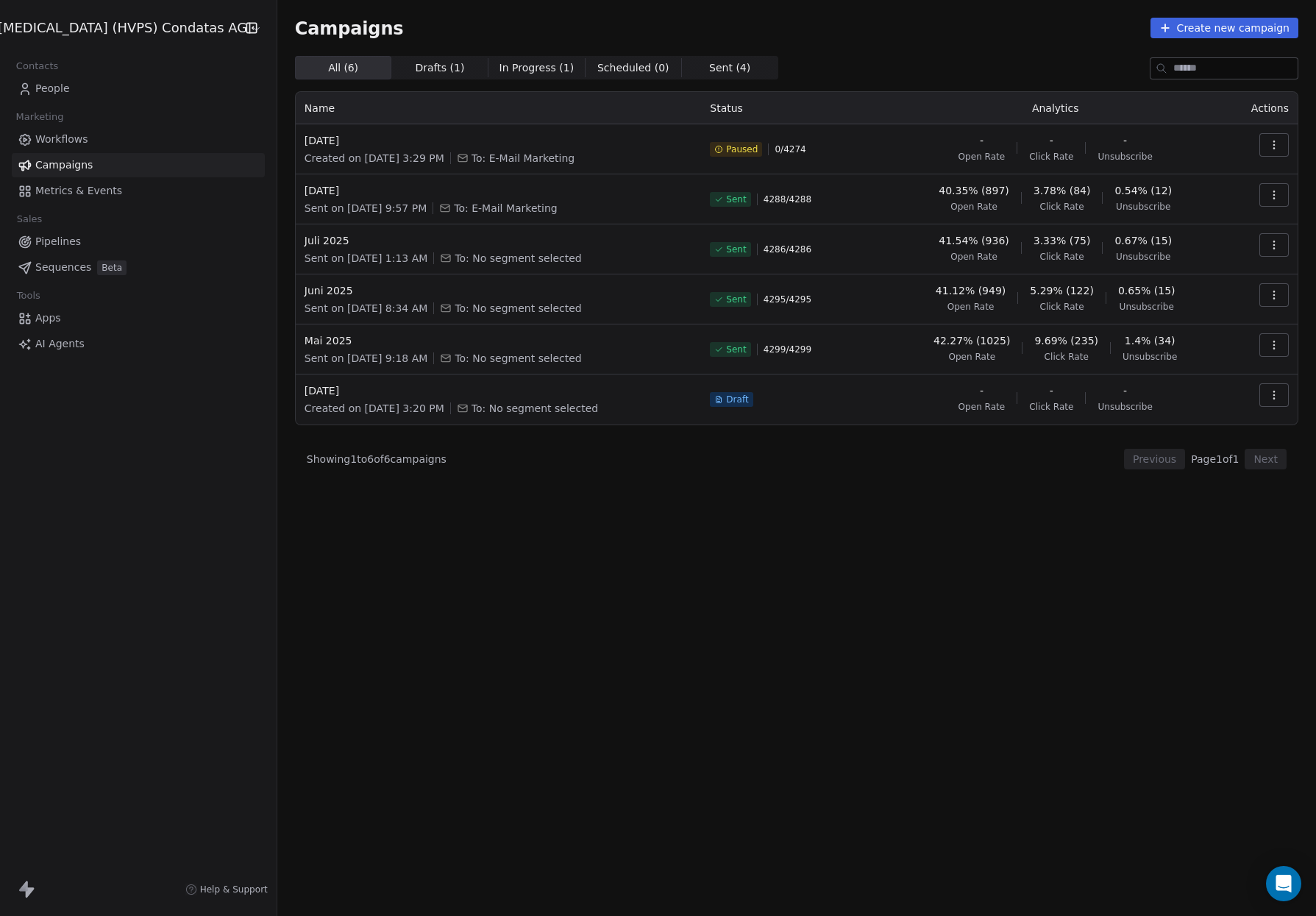
click at [1281, 141] on button "button" at bounding box center [1273, 145] width 29 height 23
click at [1280, 148] on html "[MEDICAL_DATA] (HVPS) Condatas AG Contacts People Marketing Workflows Campaigns…" at bounding box center [658, 458] width 1316 height 916
click at [1280, 148] on button "button" at bounding box center [1273, 145] width 29 height 23
click at [1206, 239] on div "Resume" at bounding box center [1172, 248] width 80 height 23
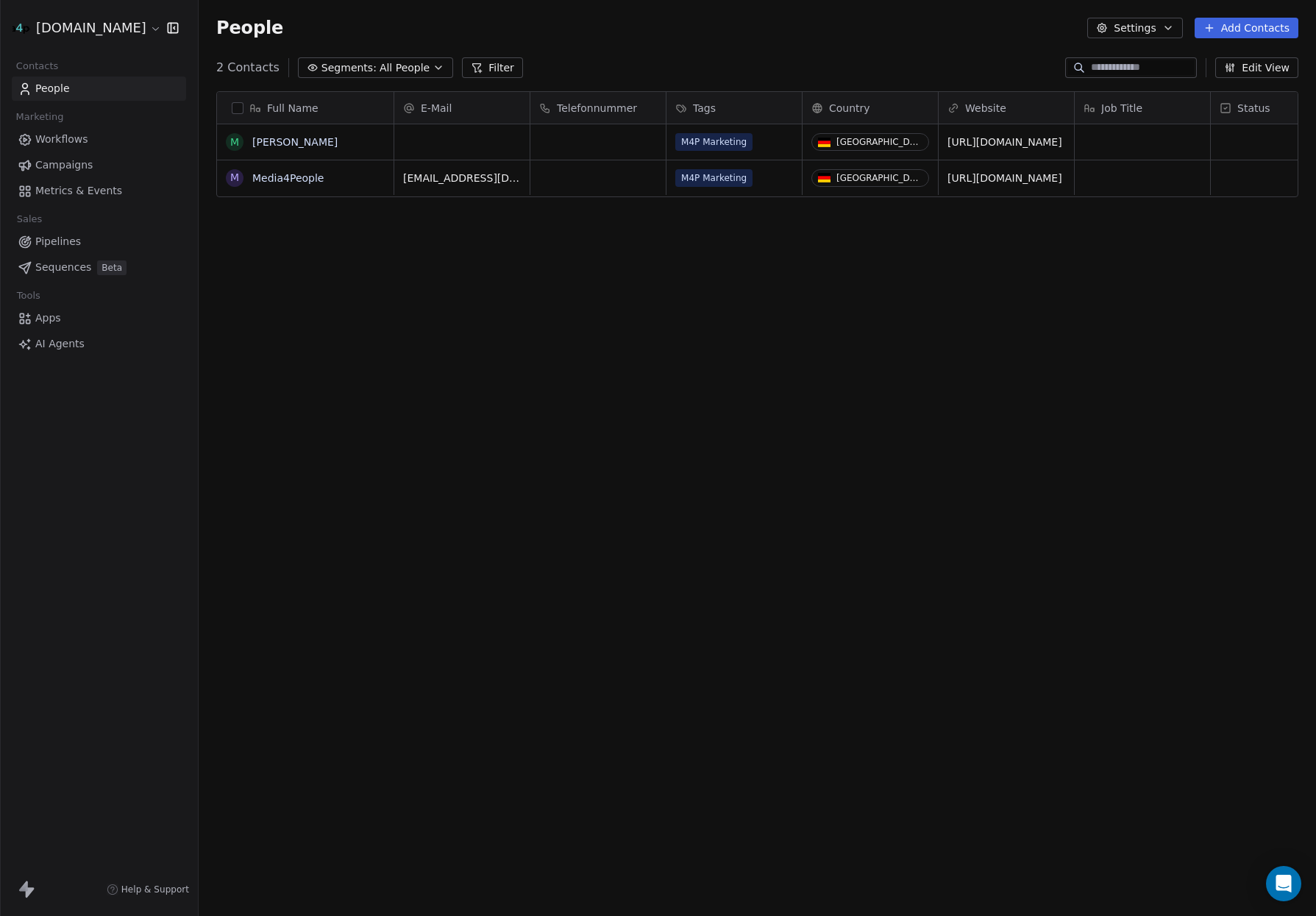
scroll to position [805, 1117]
click at [94, 29] on html "media4people.de Contacts People Marketing Workflows Campaigns Metrics & Events …" at bounding box center [658, 458] width 1316 height 916
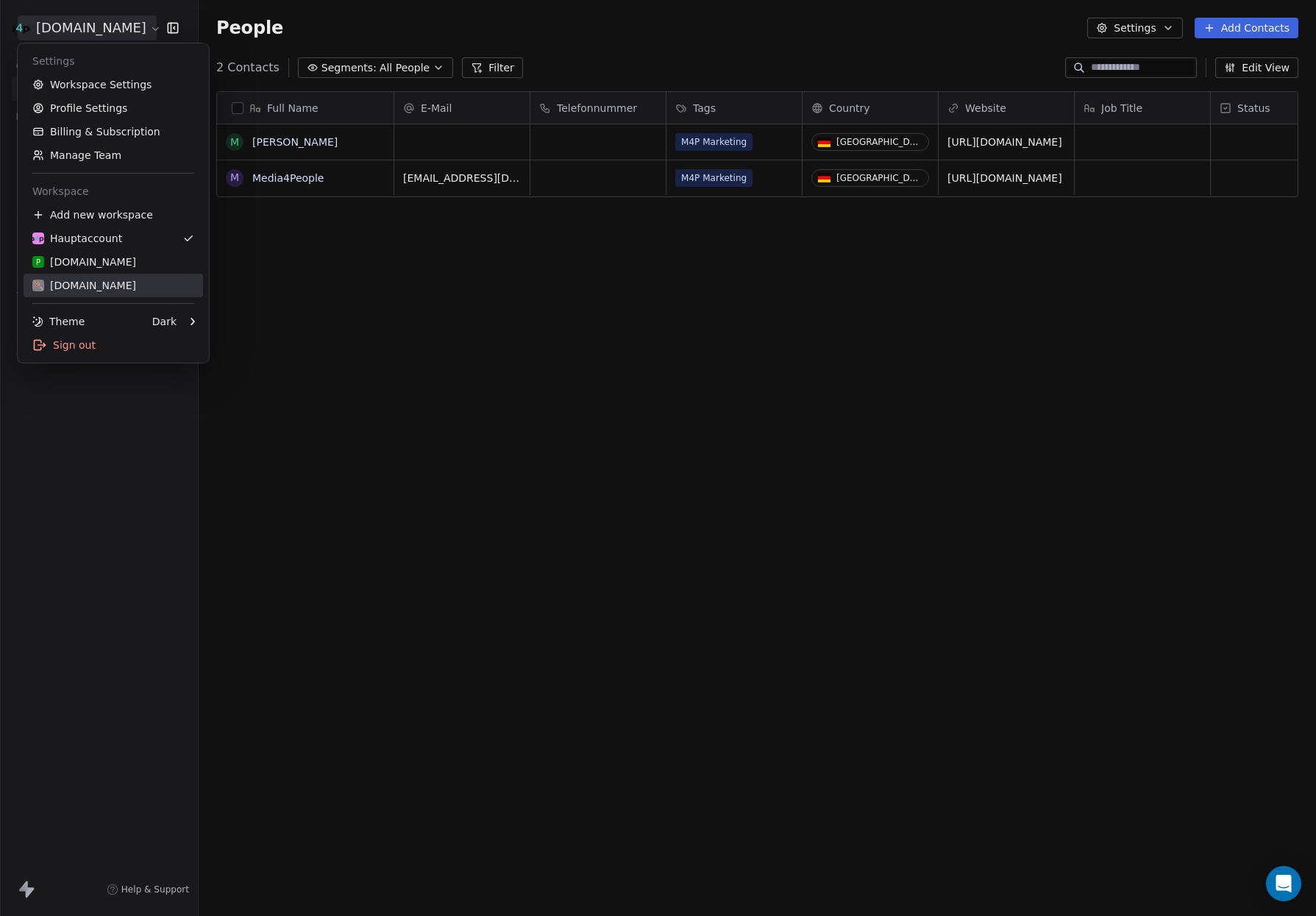
click at [110, 283] on div "[DOMAIN_NAME]" at bounding box center [84, 286] width 103 height 15
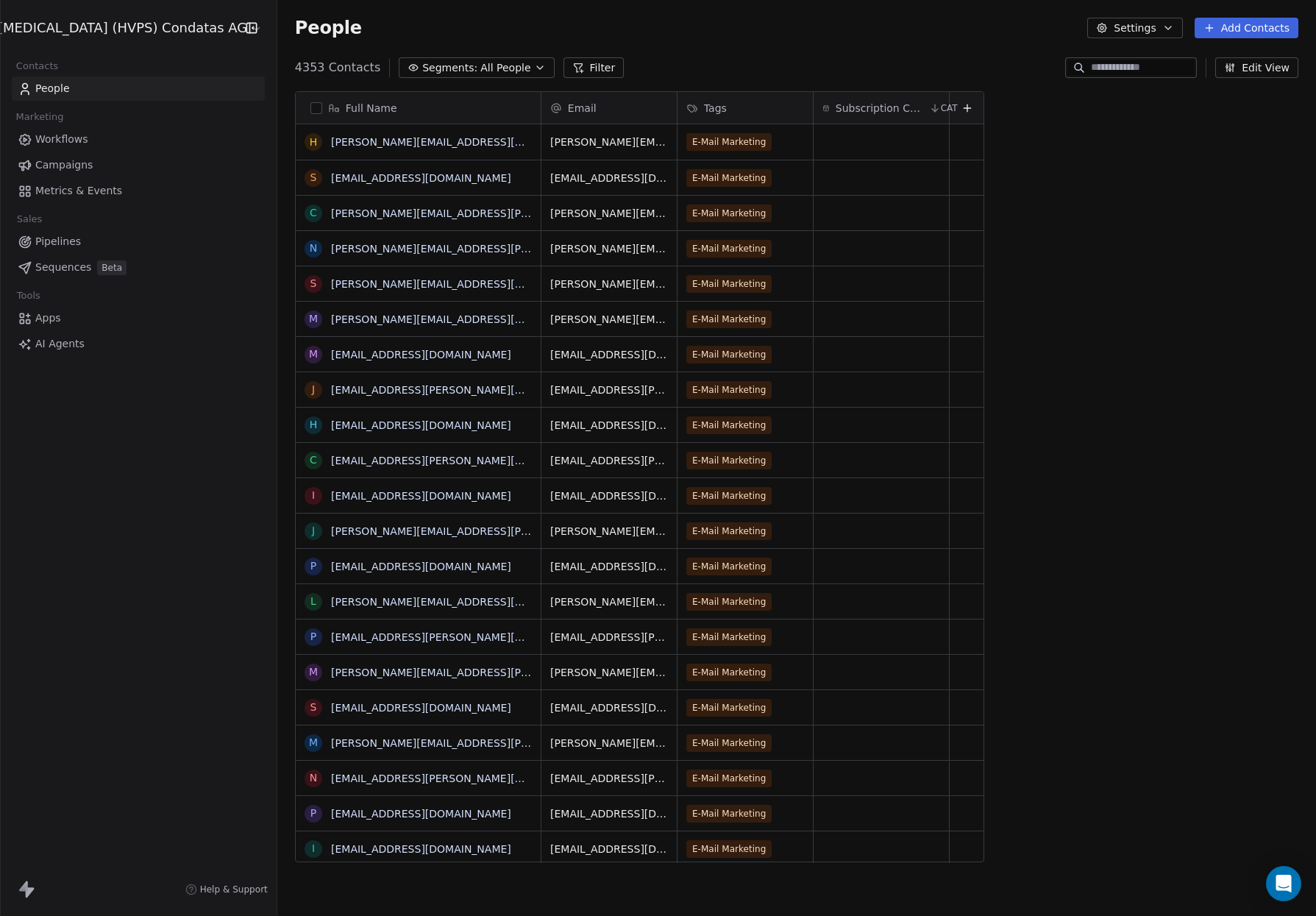
scroll to position [805, 1065]
click at [718, 142] on span "E-Mail Marketing" at bounding box center [729, 142] width 85 height 18
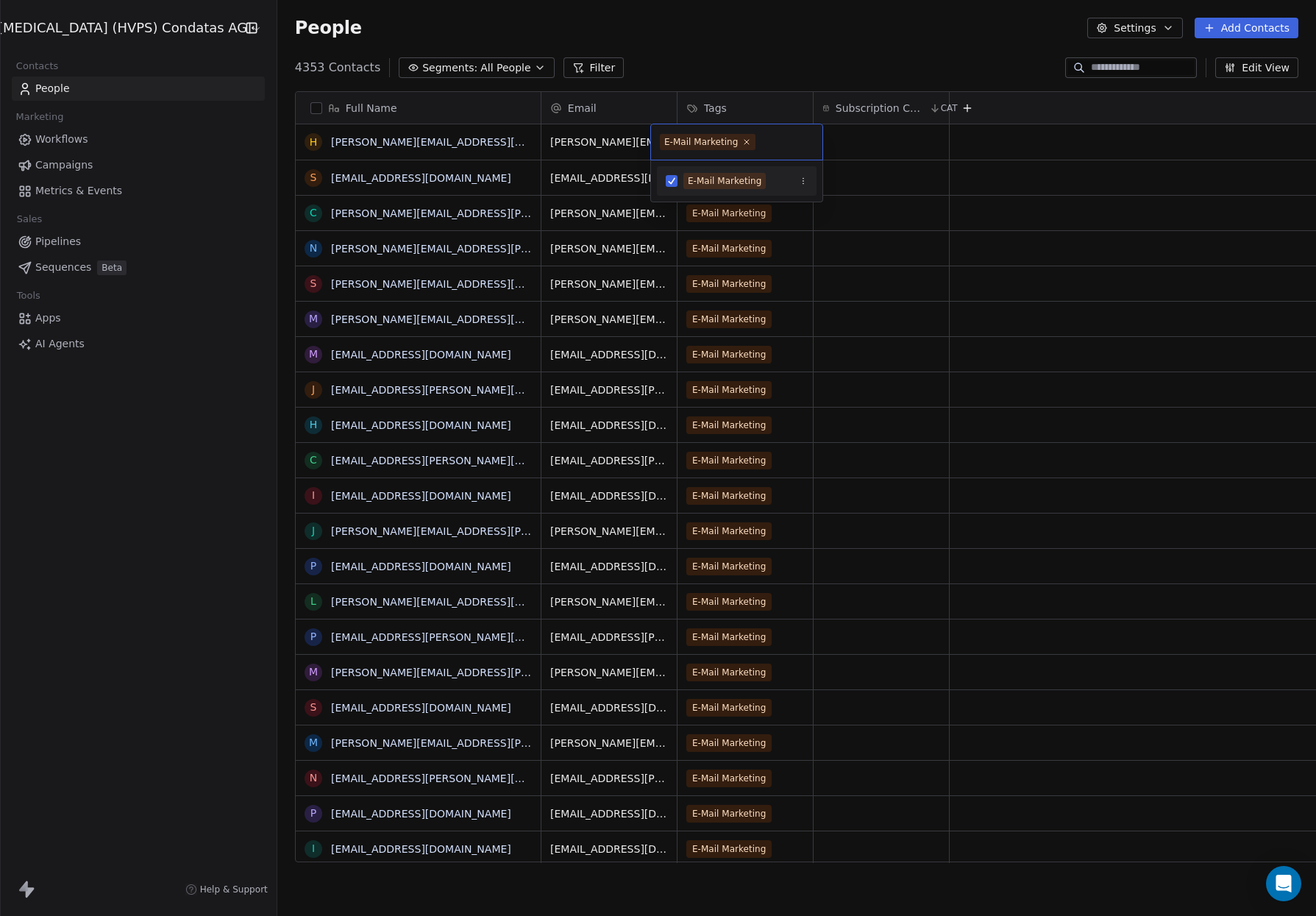
click at [718, 142] on div "E-Mail Marketing" at bounding box center [701, 142] width 73 height 13
click at [735, 52] on html "[MEDICAL_DATA] (HVPS) Condatas AG Contacts People Marketing Workflows Campaigns…" at bounding box center [658, 458] width 1316 height 916
click at [534, 66] on icon "button" at bounding box center [539, 68] width 12 height 12
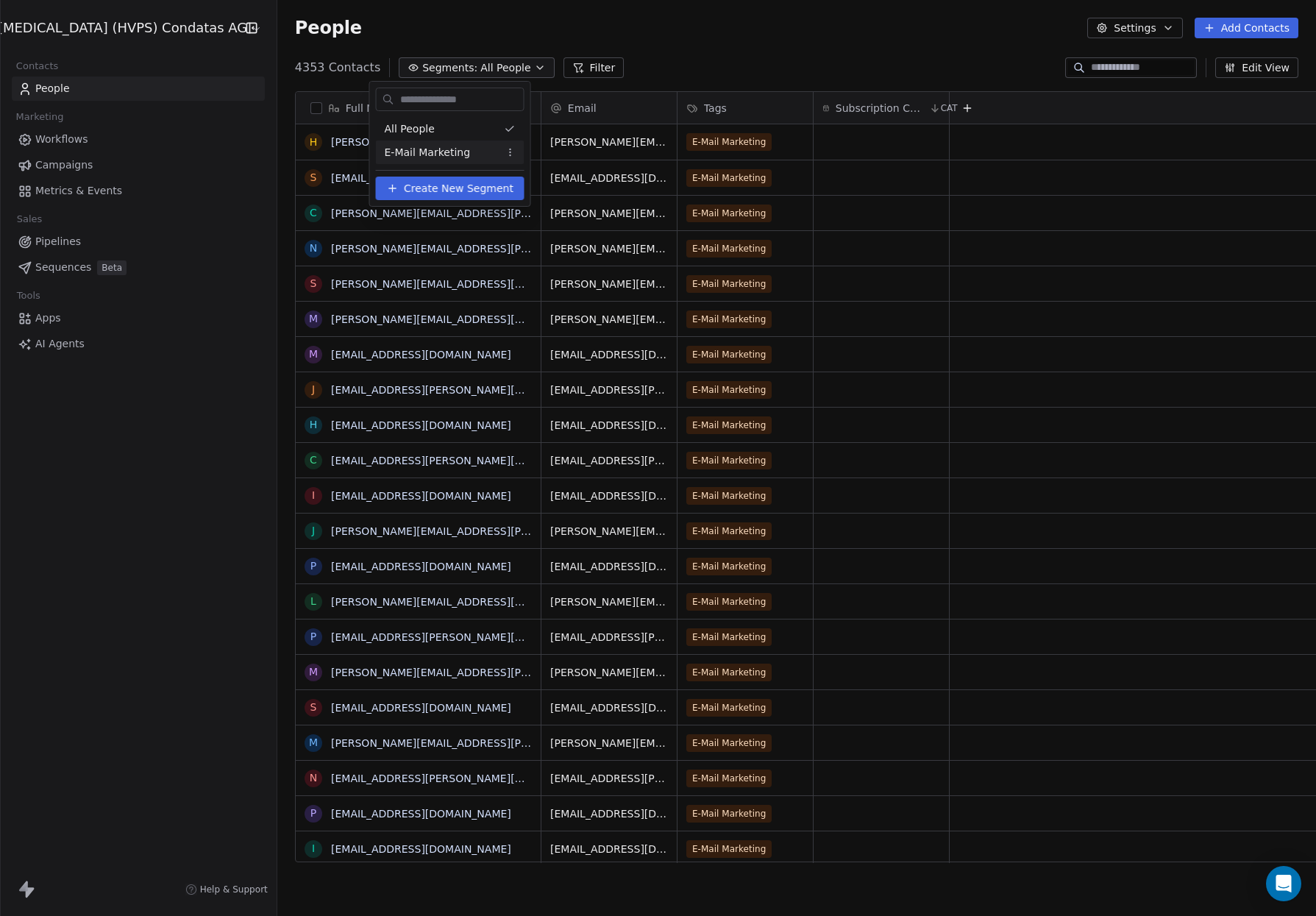
click at [432, 152] on span "E-Mail Marketing" at bounding box center [427, 152] width 86 height 15
click at [608, 65] on button "Filter (2)" at bounding box center [636, 68] width 76 height 21
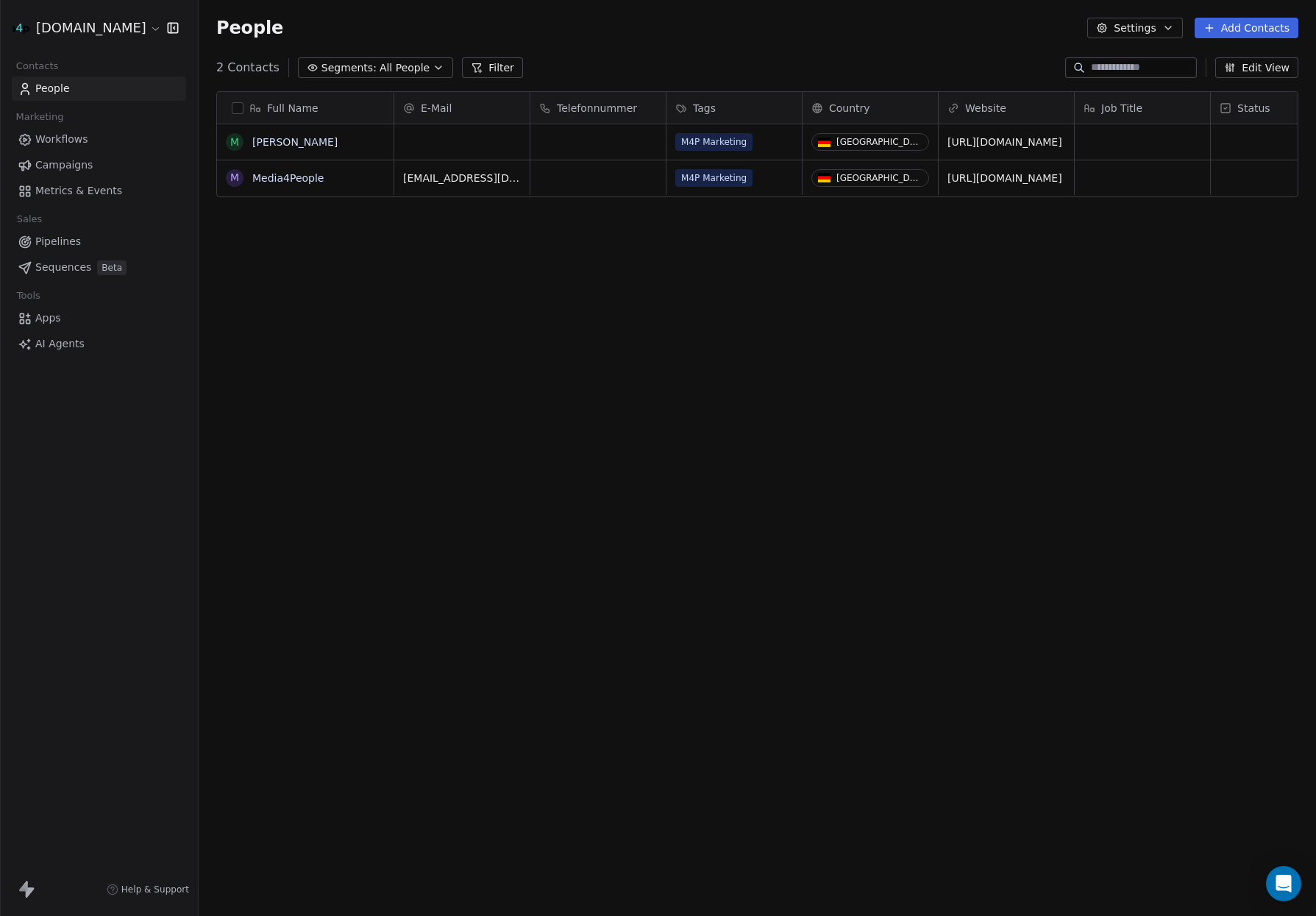
scroll to position [805, 1117]
click at [71, 21] on html "media4people.de Contacts People Marketing Workflows Campaigns Metrics & Events …" at bounding box center [658, 458] width 1316 height 916
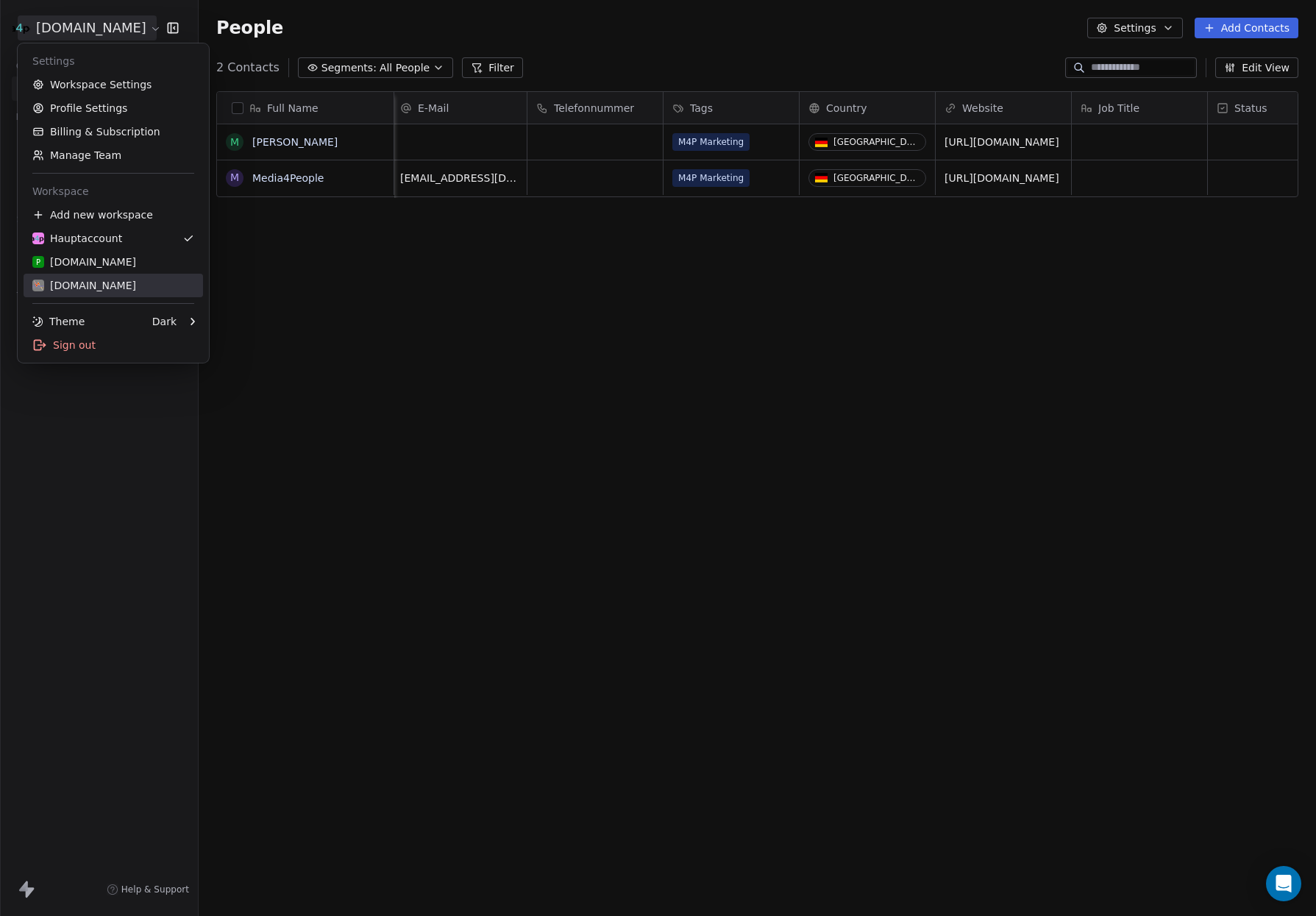
click at [100, 280] on div "[DOMAIN_NAME]" at bounding box center [84, 286] width 103 height 15
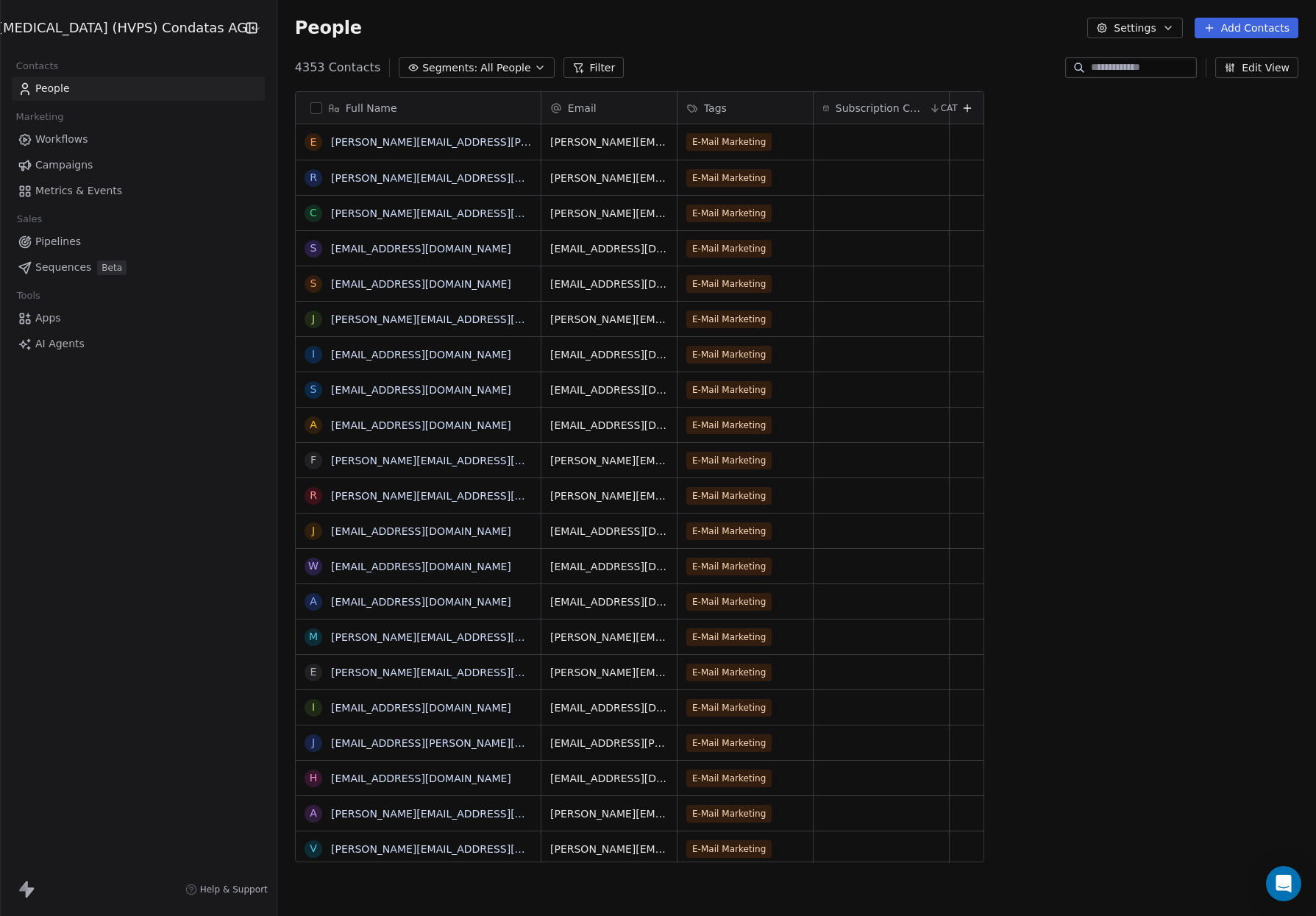
scroll to position [805, 1065]
click at [73, 164] on span "Campaigns" at bounding box center [64, 165] width 57 height 15
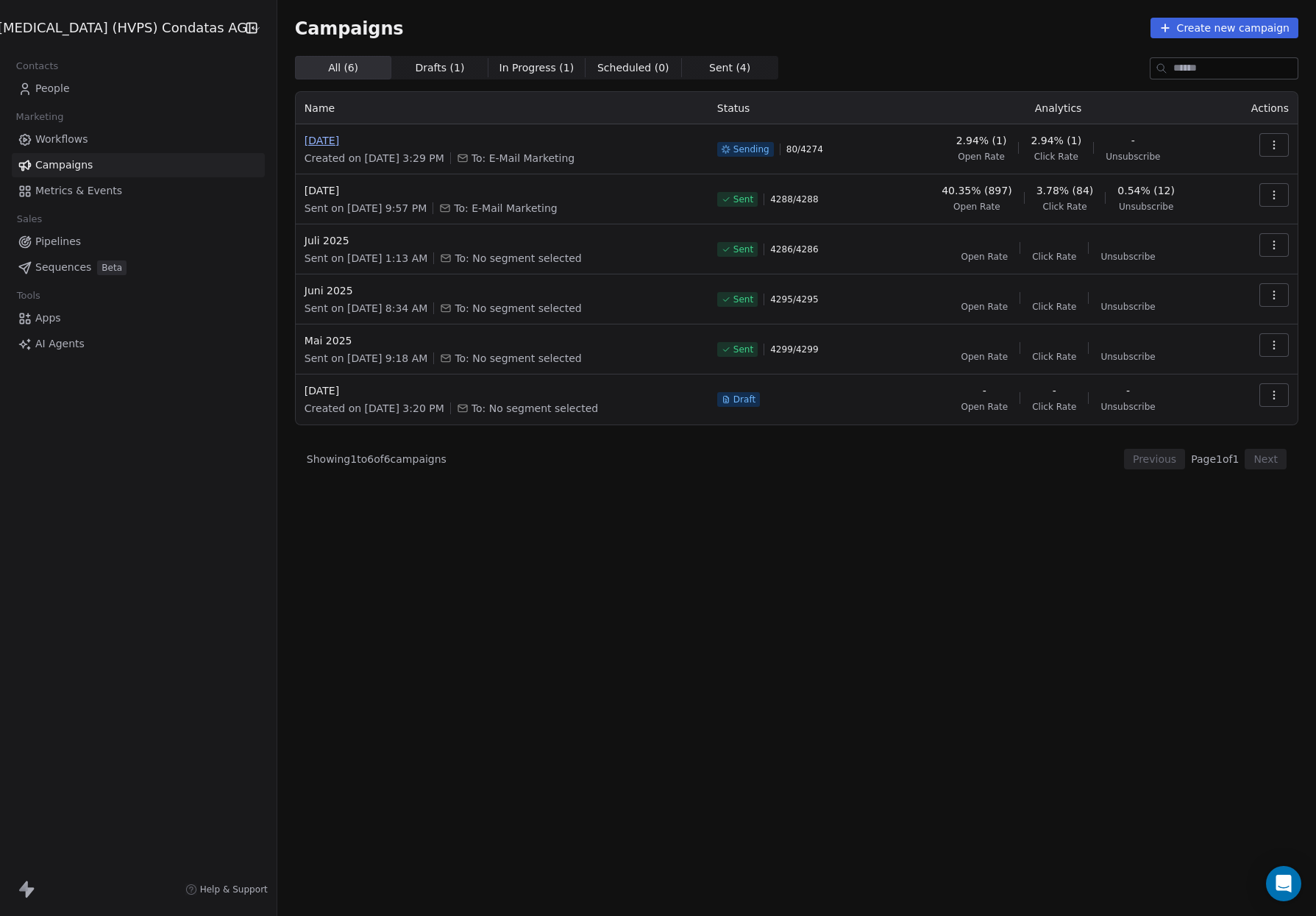
click at [333, 141] on span "[DATE]" at bounding box center [502, 141] width 395 height 15
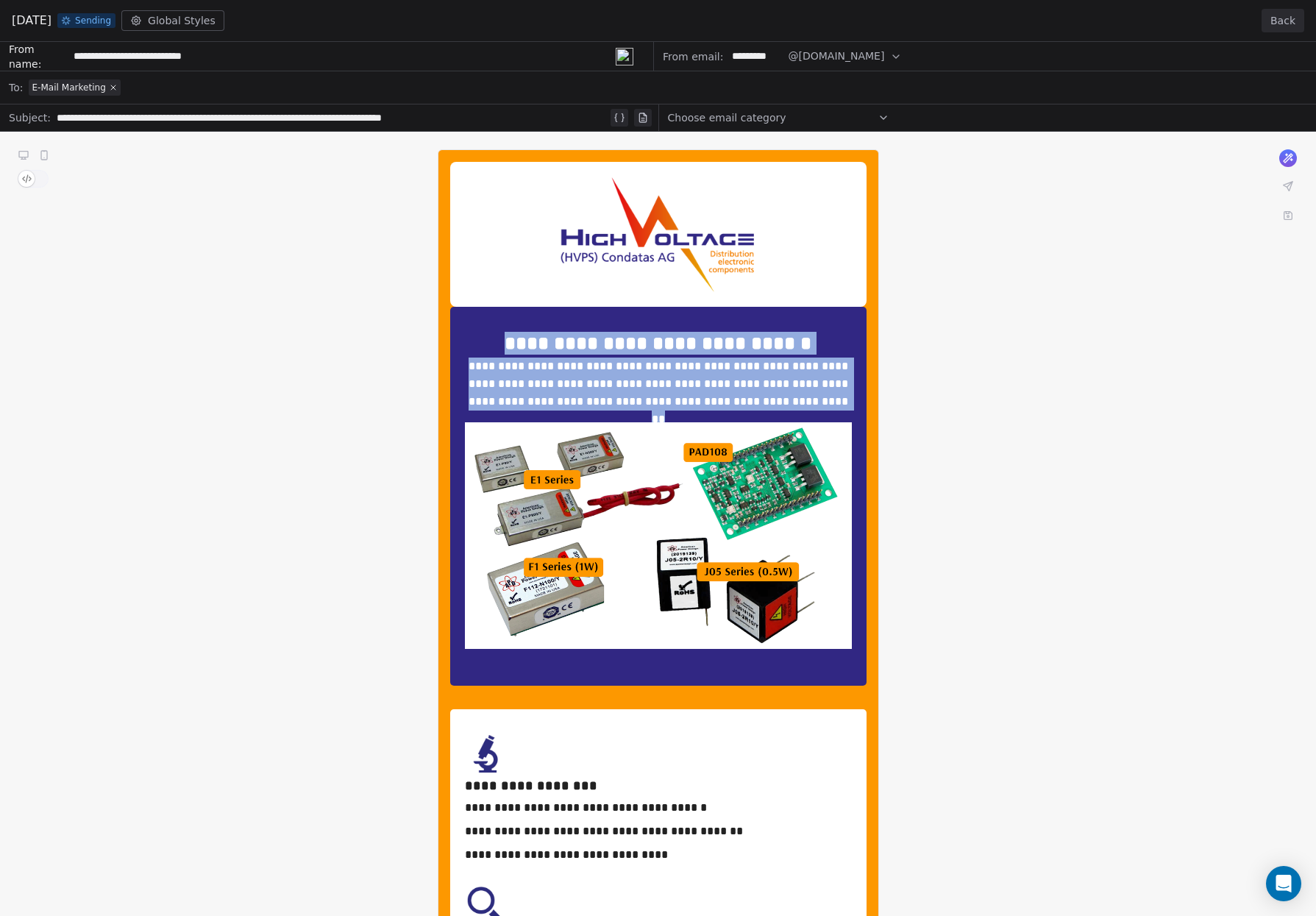
drag, startPoint x: 507, startPoint y: 343, endPoint x: 856, endPoint y: 406, distance: 354.6
copy div "**********"
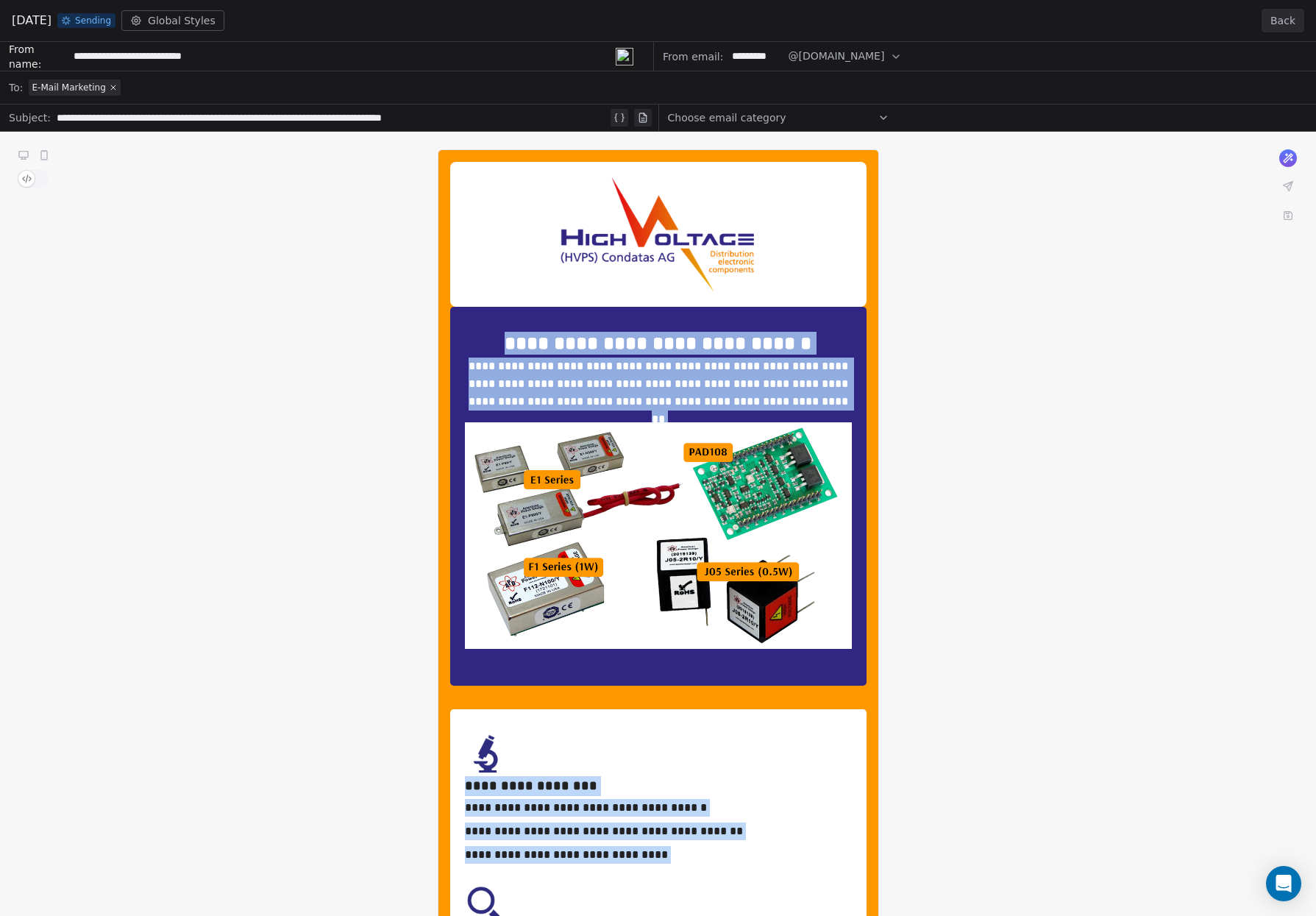
copy div "**********"
